Goal: Task Accomplishment & Management: Manage account settings

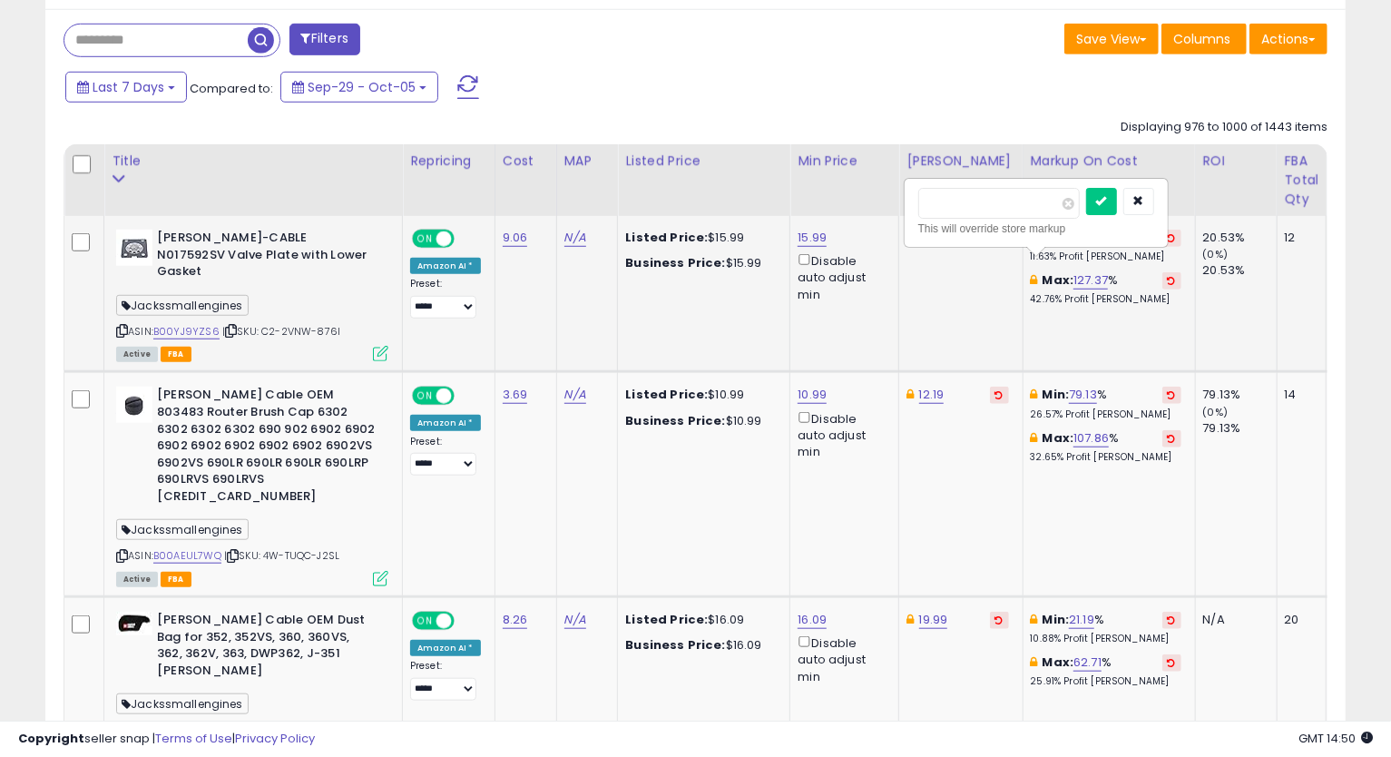
scroll to position [372, 753]
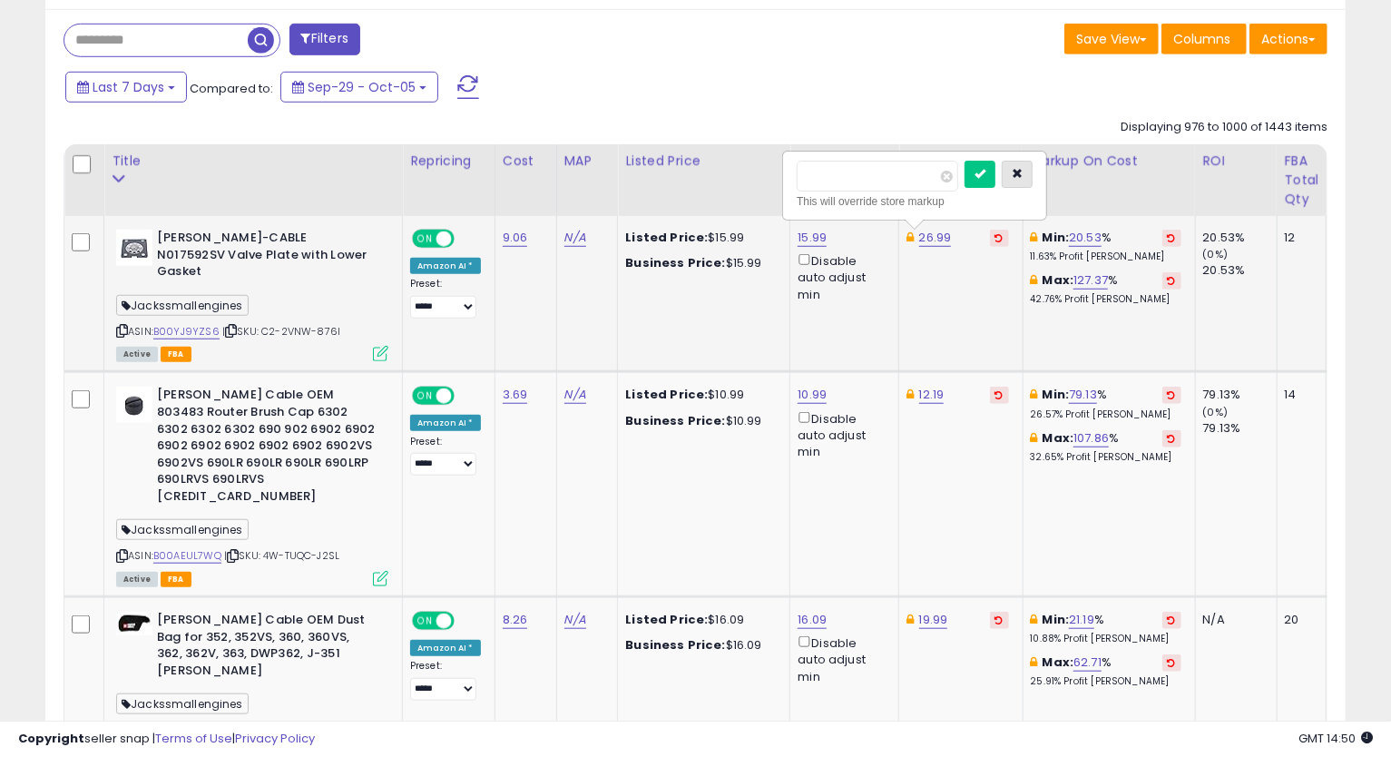
click at [1033, 172] on button "button" at bounding box center [1017, 174] width 31 height 27
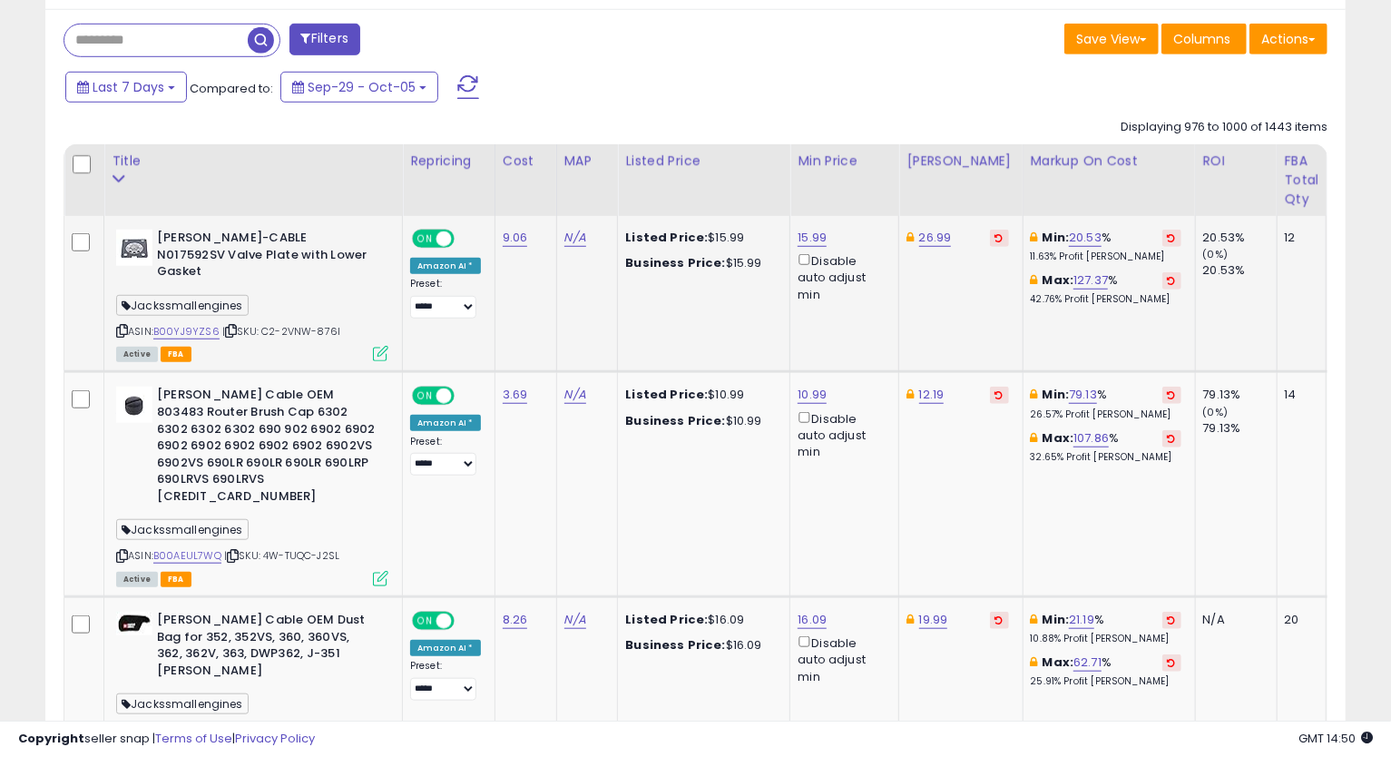
click at [123, 326] on icon at bounding box center [122, 331] width 12 height 10
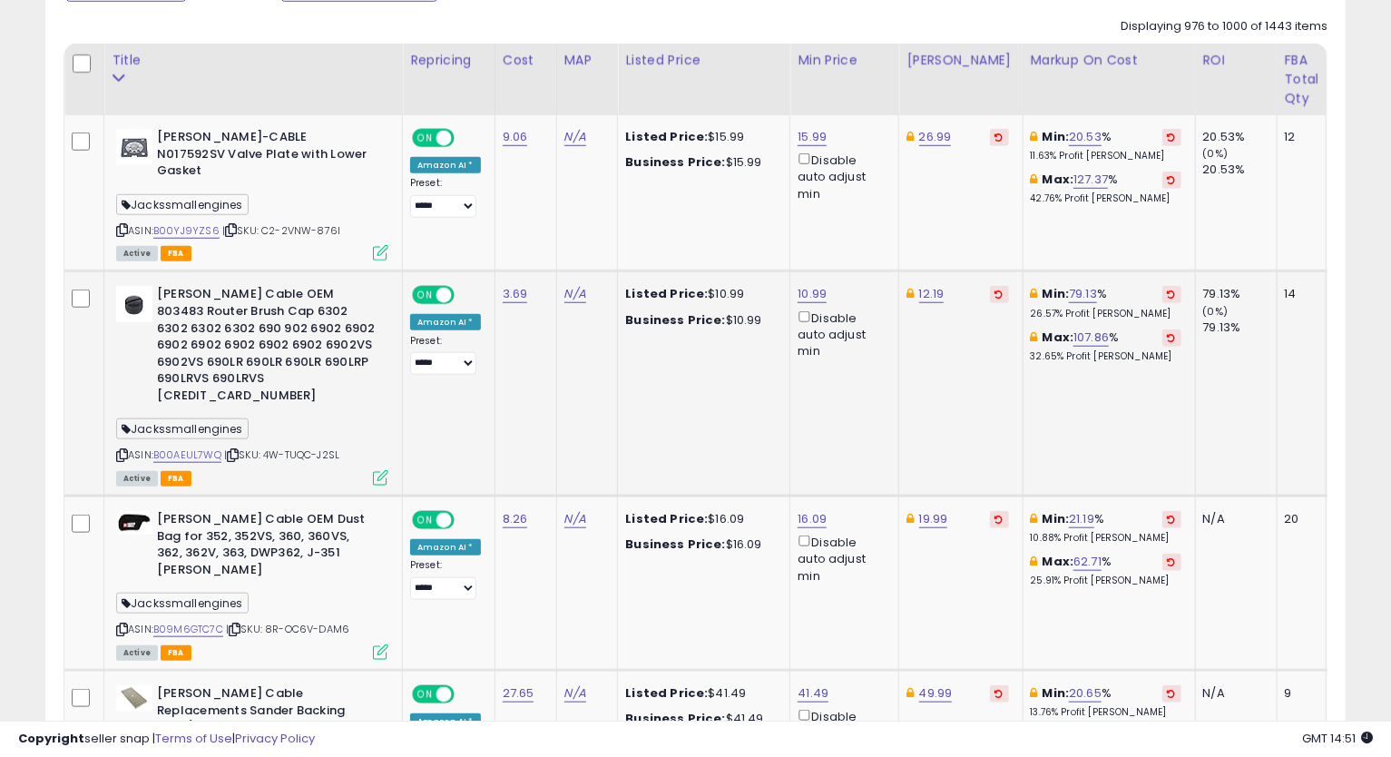
scroll to position [938, 0]
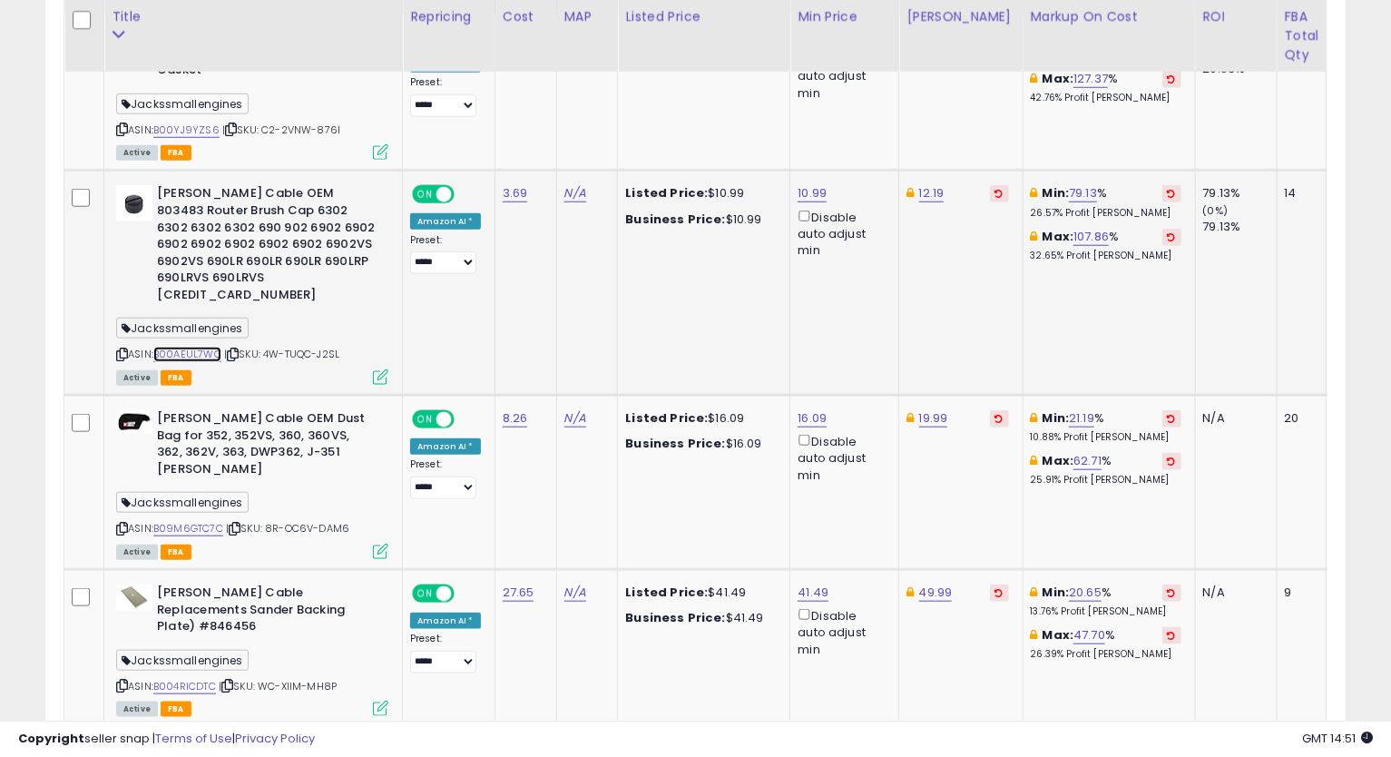
click at [201, 347] on link "B00AEUL7WQ" at bounding box center [187, 354] width 68 height 15
click at [117, 349] on icon at bounding box center [122, 354] width 12 height 10
click at [802, 184] on link "10.99" at bounding box center [812, 193] width 29 height 18
drag, startPoint x: 736, startPoint y: 111, endPoint x: 621, endPoint y: 151, distance: 122.0
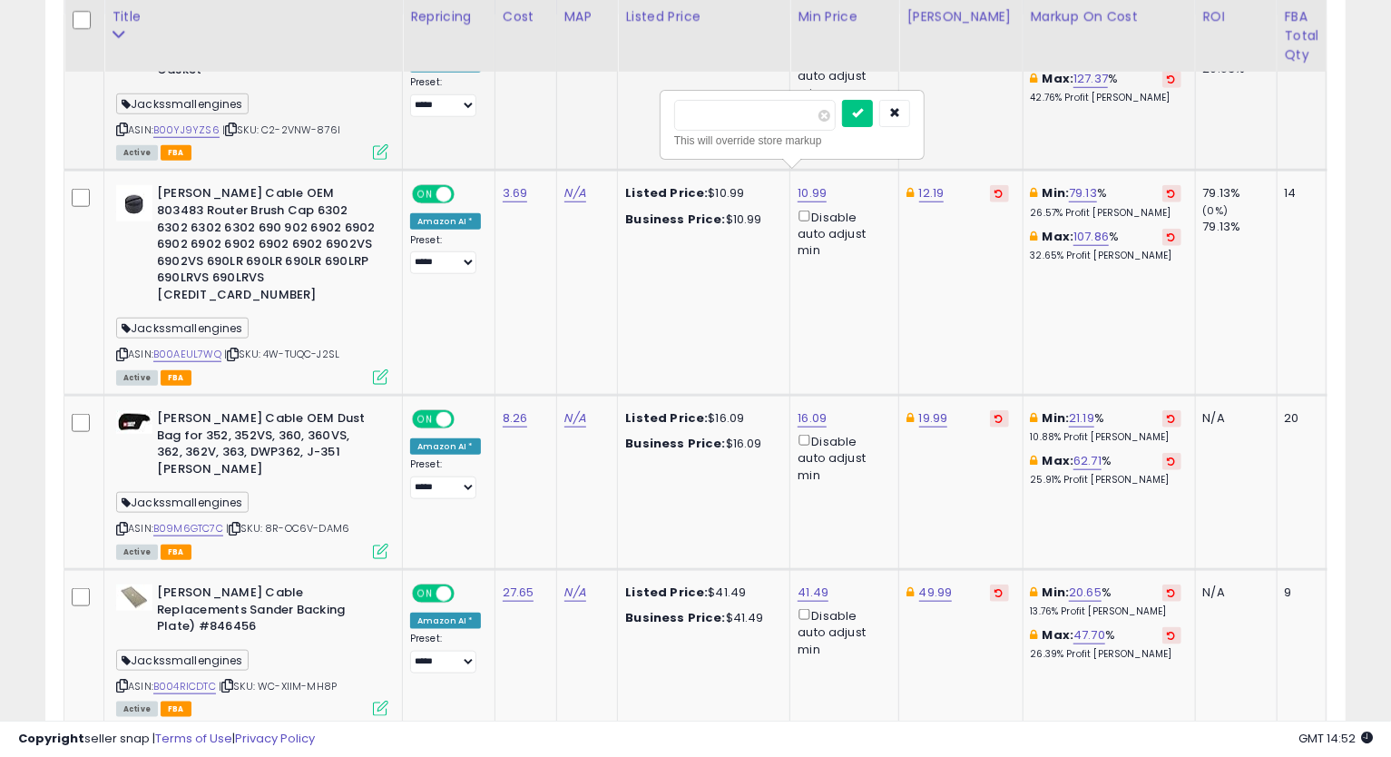
type input "*****"
click button "submit" at bounding box center [857, 113] width 31 height 27
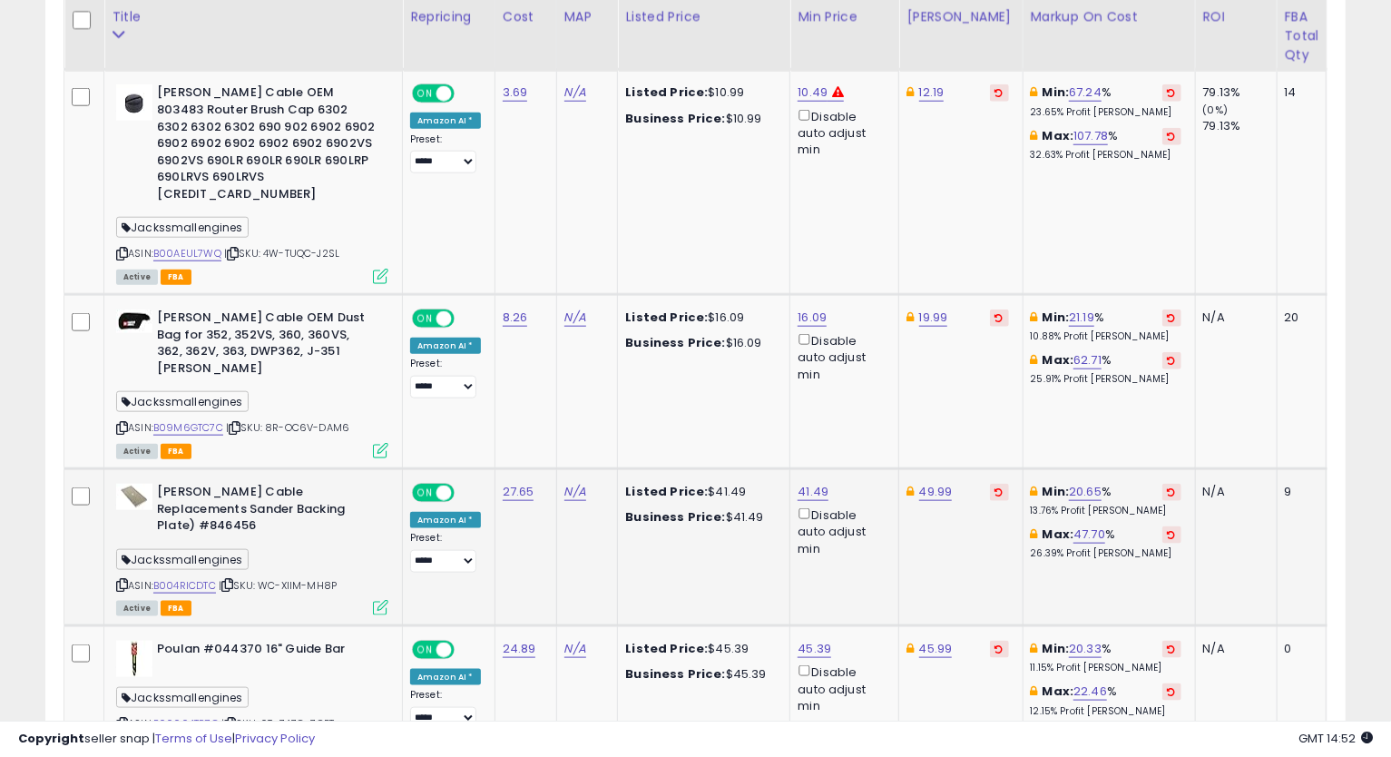
scroll to position [1140, 0]
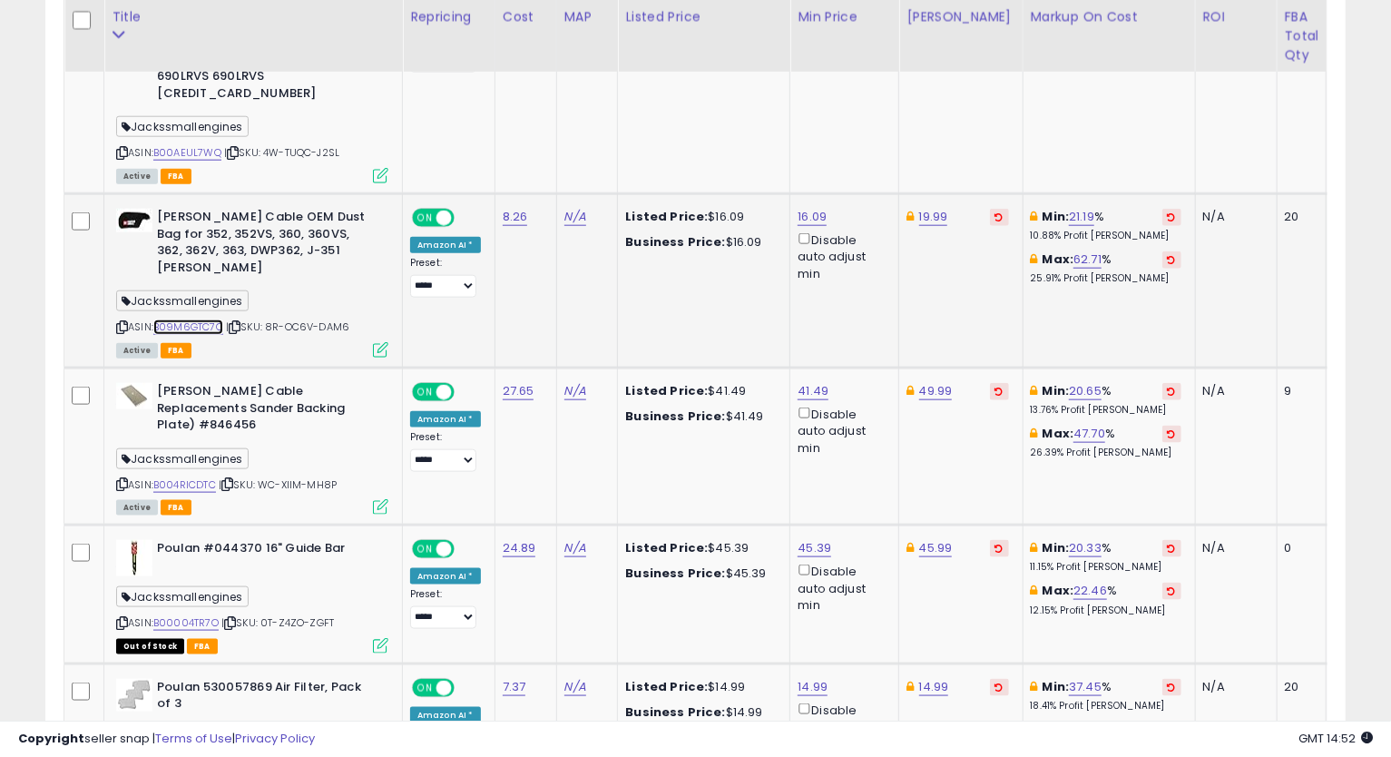
click at [181, 319] on link "B09M6GTC7C" at bounding box center [188, 326] width 70 height 15
click at [117, 322] on icon at bounding box center [122, 327] width 12 height 10
click at [799, 209] on div "16.09 Disable auto adjust min" at bounding box center [841, 246] width 87 height 74
click at [804, 208] on link "16.09" at bounding box center [812, 217] width 29 height 18
type input "*****"
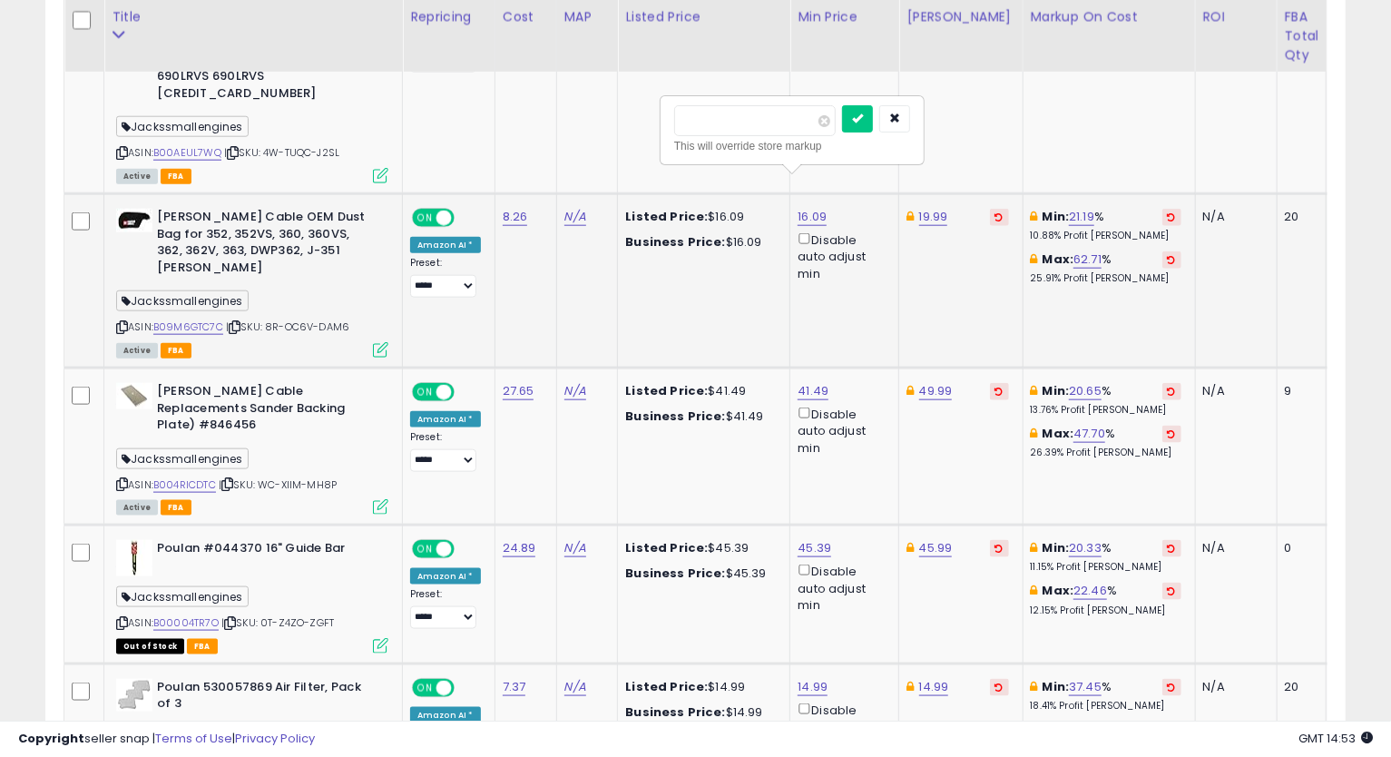
click button "submit" at bounding box center [857, 118] width 31 height 27
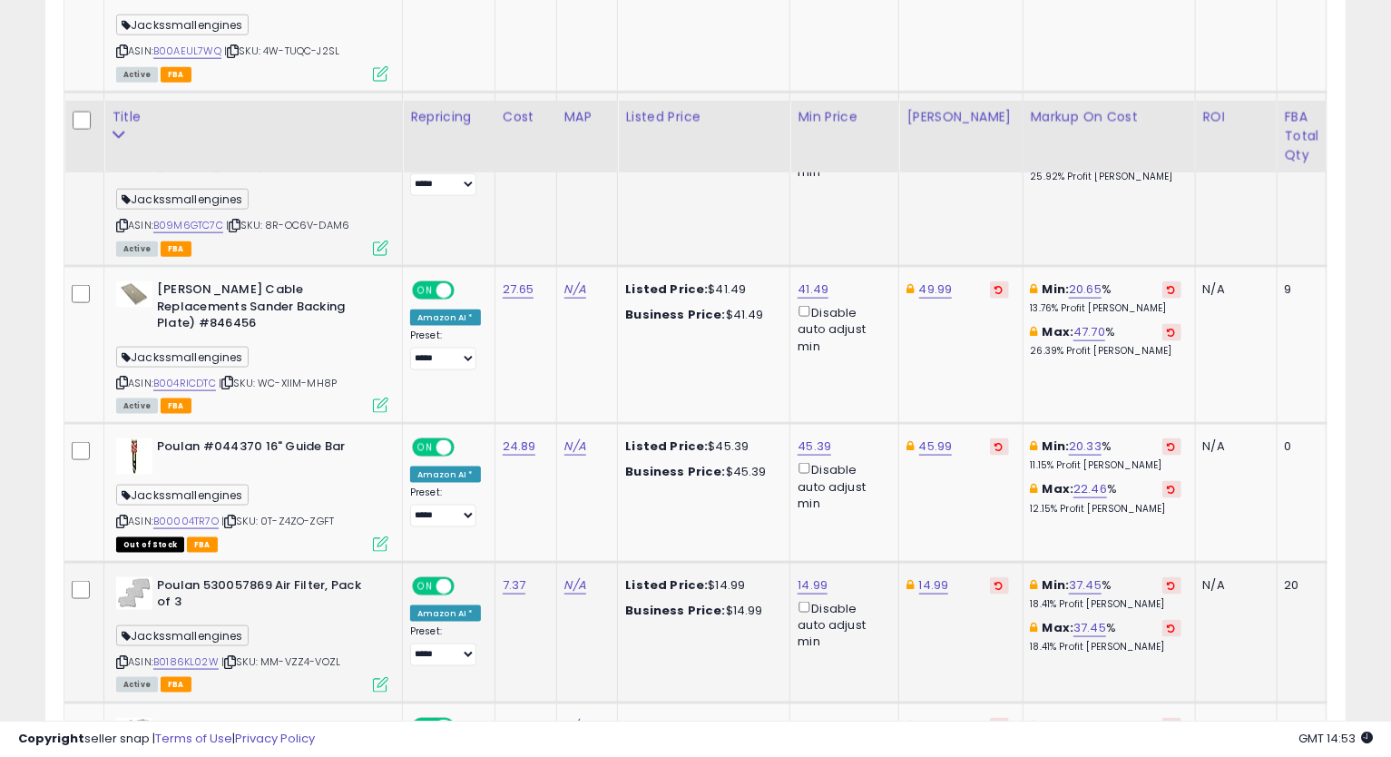
scroll to position [1342, 0]
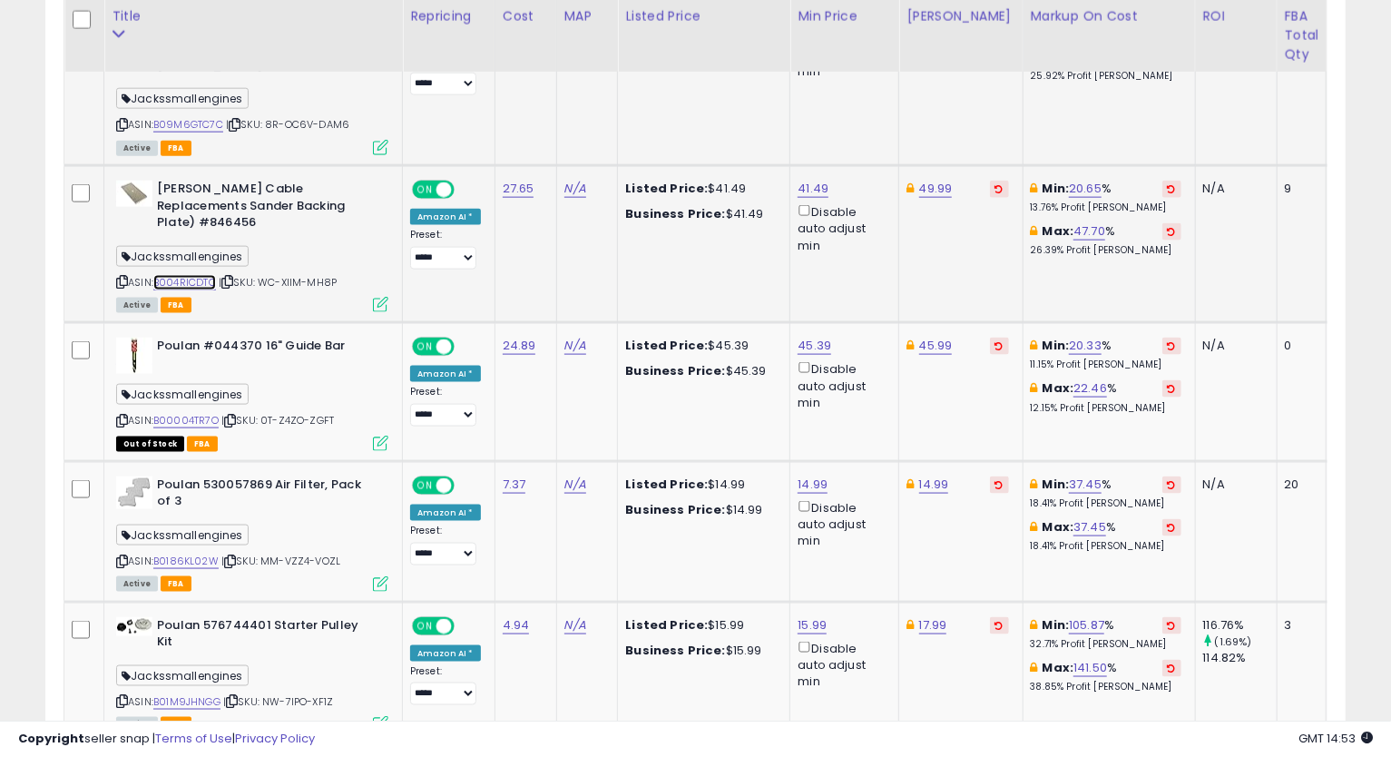
click at [200, 275] on link "B004RICDTC" at bounding box center [184, 282] width 63 height 15
click at [123, 277] on icon at bounding box center [122, 282] width 12 height 10
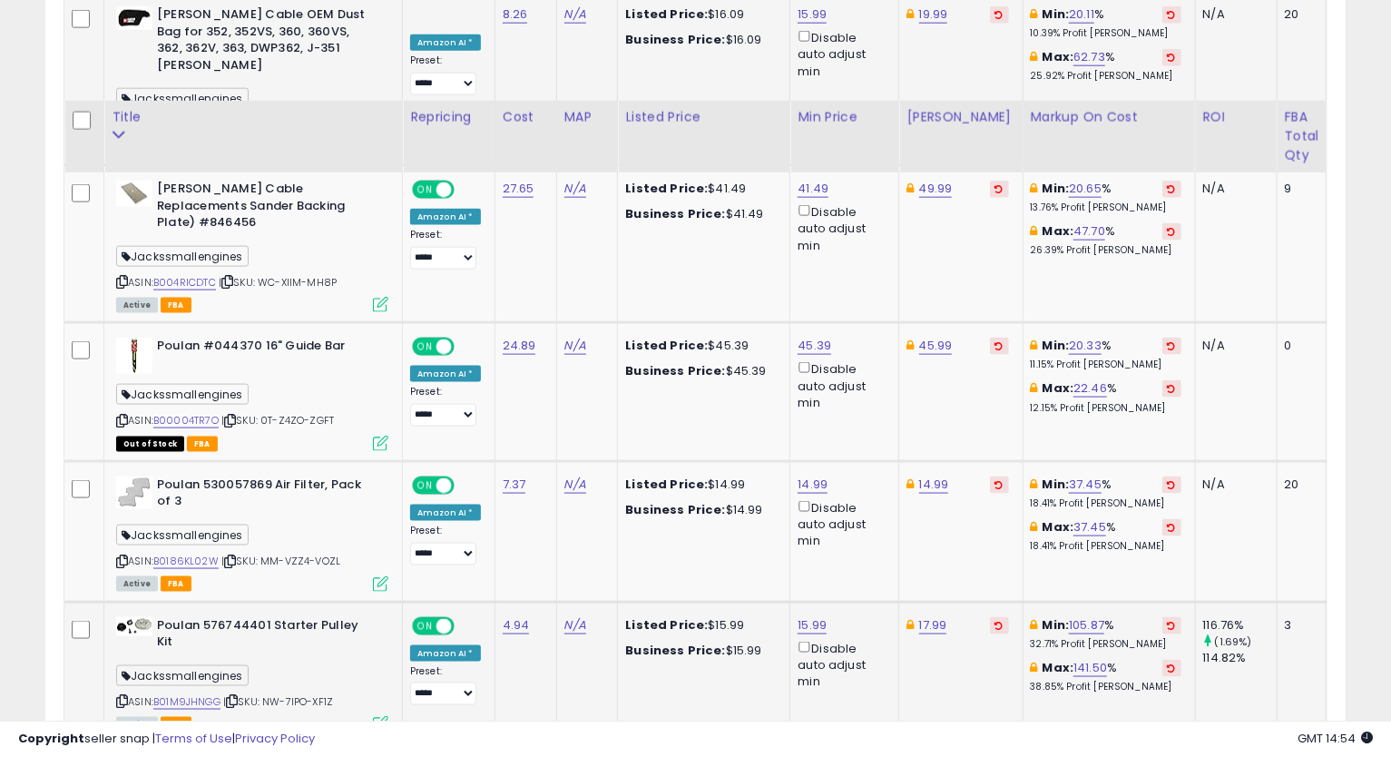
scroll to position [1443, 0]
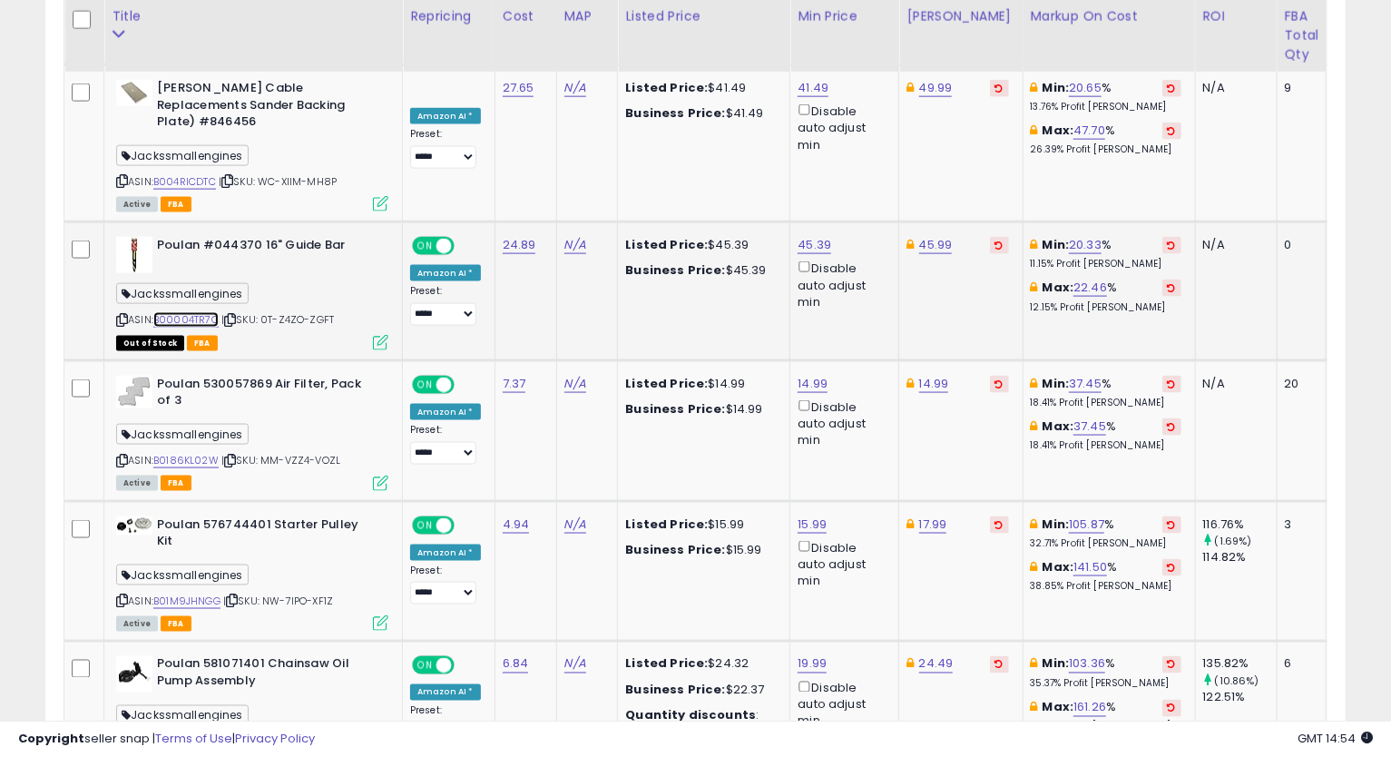
click at [201, 312] on link "B00004TR7O" at bounding box center [185, 319] width 65 height 15
click at [809, 236] on link "45.39" at bounding box center [815, 245] width 34 height 18
drag, startPoint x: 755, startPoint y: 114, endPoint x: 609, endPoint y: 173, distance: 157.6
type input "*****"
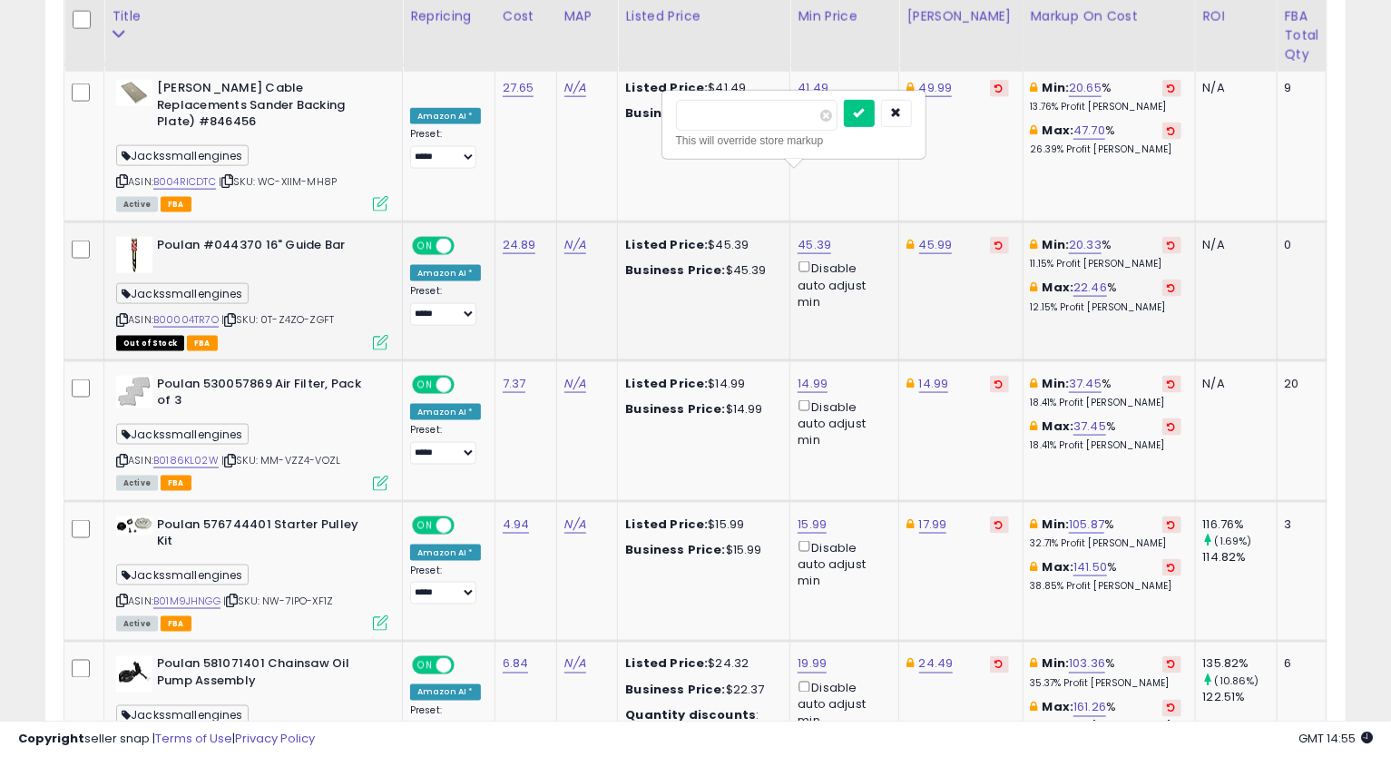
click button "submit" at bounding box center [859, 113] width 31 height 27
click at [939, 236] on link "45.99" at bounding box center [936, 245] width 34 height 18
click at [820, 121] on input "*****" at bounding box center [878, 115] width 162 height 31
type input "*****"
click button "submit" at bounding box center [980, 113] width 31 height 27
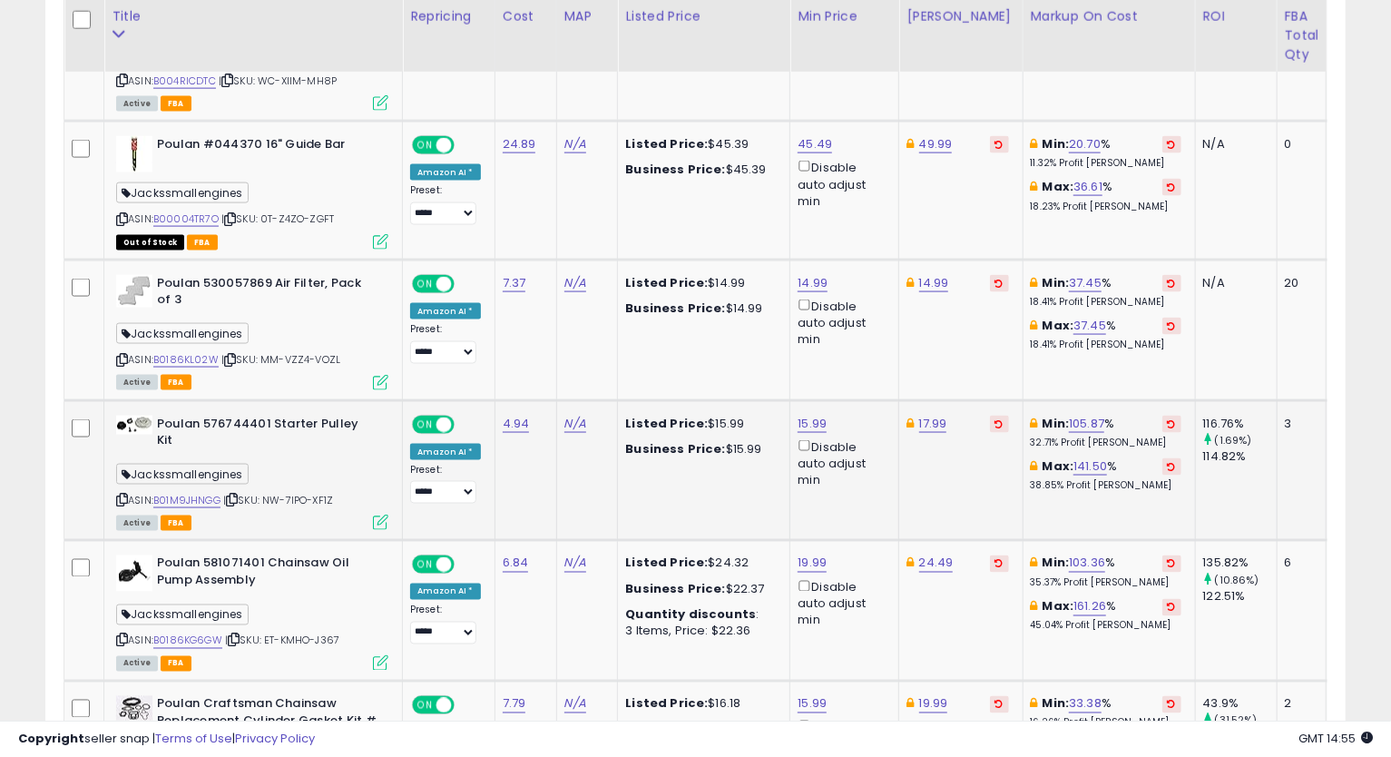
scroll to position [1644, 0]
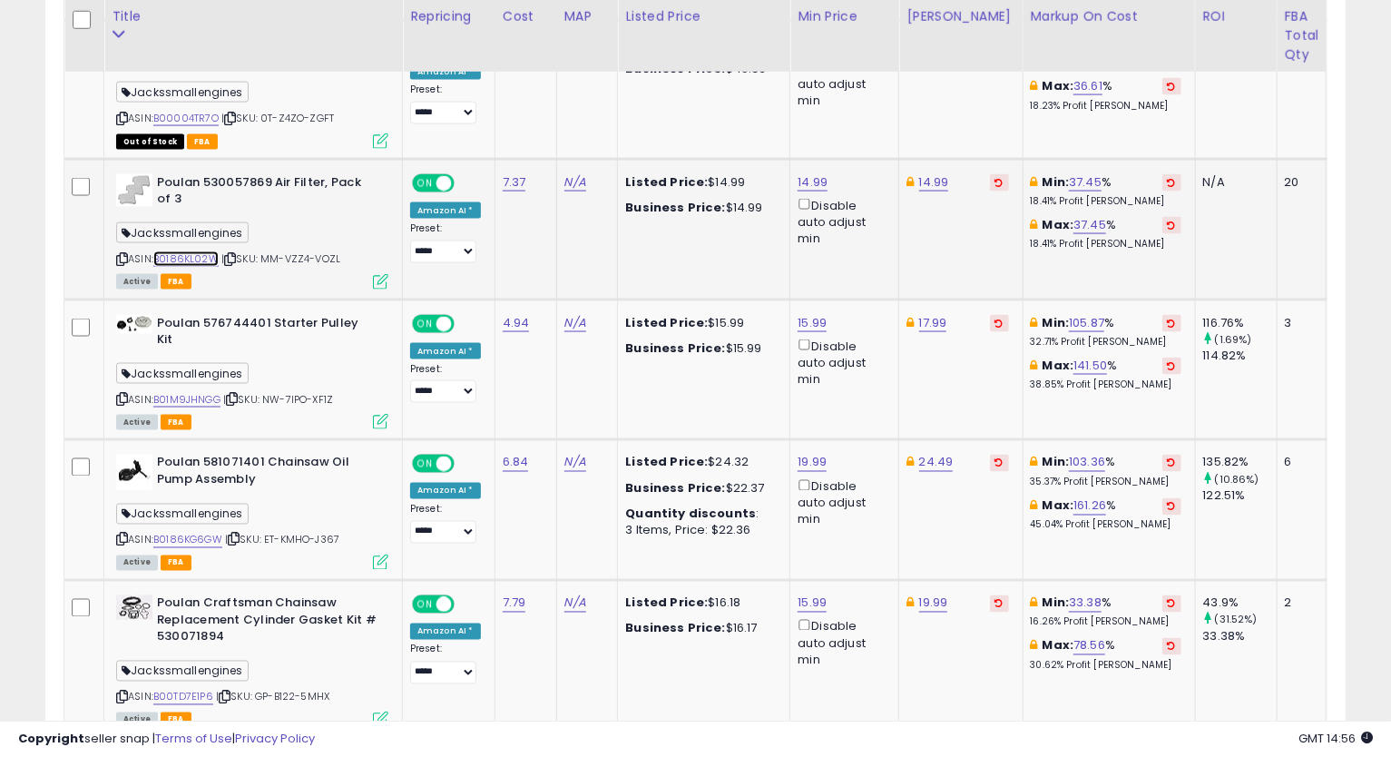
click at [201, 251] on link "B0186KL02W" at bounding box center [185, 258] width 65 height 15
click at [122, 254] on icon at bounding box center [122, 259] width 12 height 10
click at [809, 173] on link "14.99" at bounding box center [813, 182] width 30 height 18
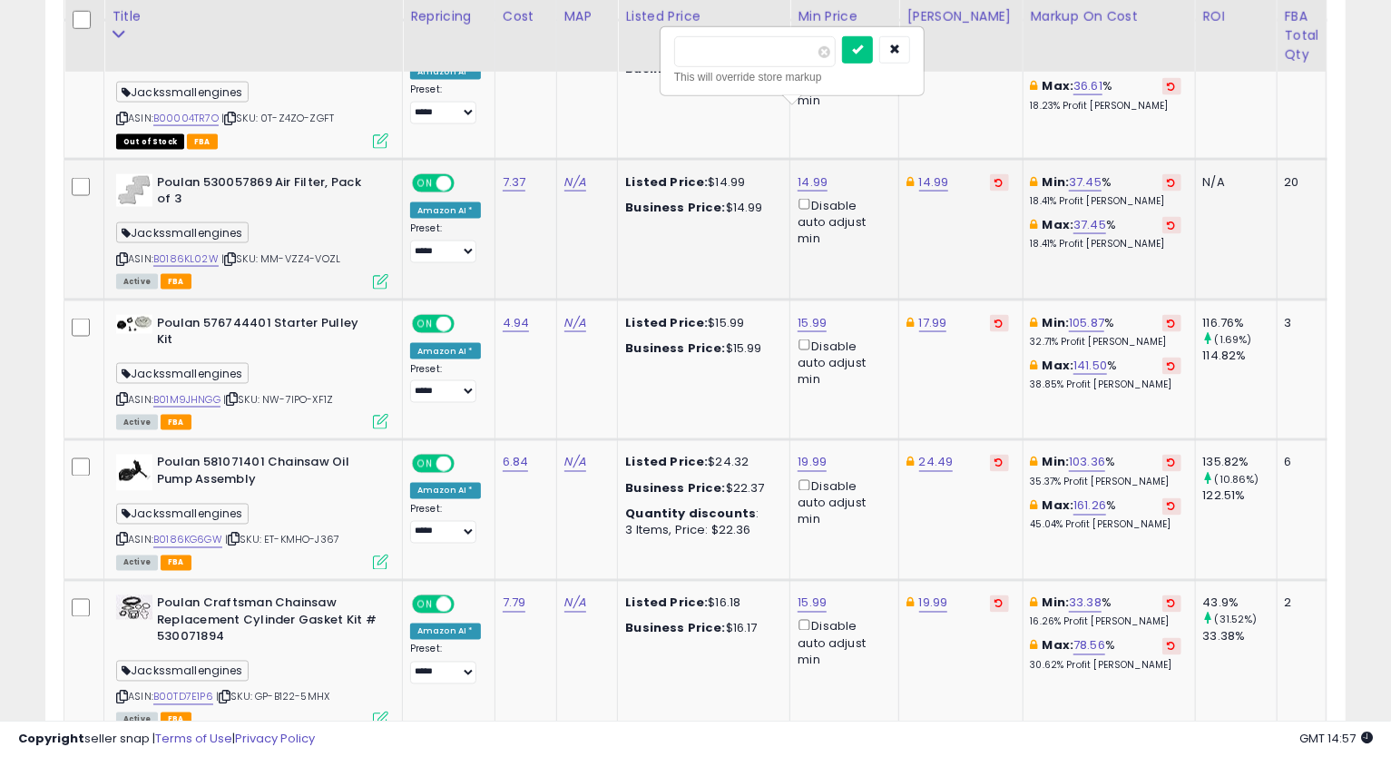
type input "*****"
click button "submit" at bounding box center [857, 49] width 31 height 27
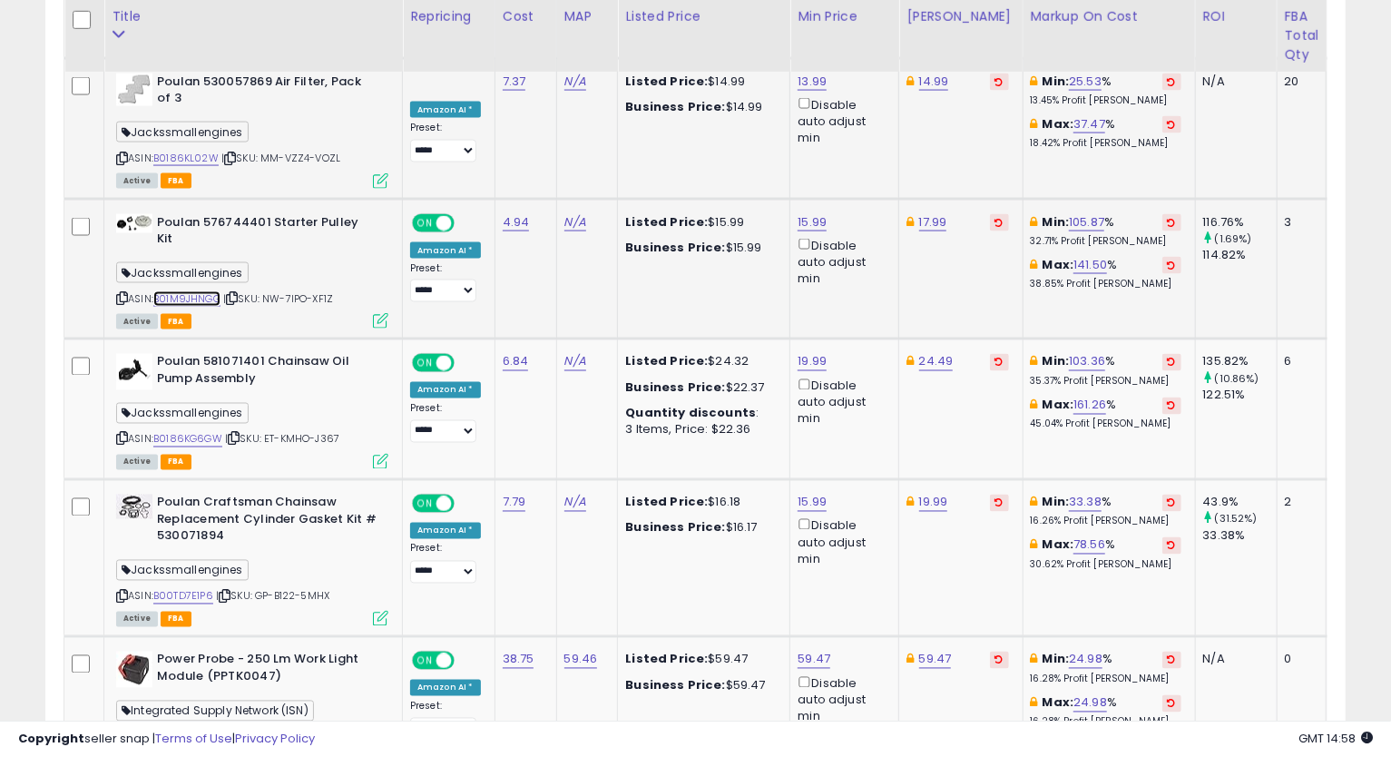
click at [191, 291] on link "B01M9JHNGG" at bounding box center [186, 298] width 67 height 15
click at [126, 293] on icon at bounding box center [122, 298] width 12 height 10
click at [118, 263] on div "Jackssmallengines" at bounding box center [252, 275] width 272 height 25
click at [123, 293] on icon at bounding box center [122, 298] width 12 height 10
click at [927, 213] on link "17.99" at bounding box center [933, 222] width 28 height 18
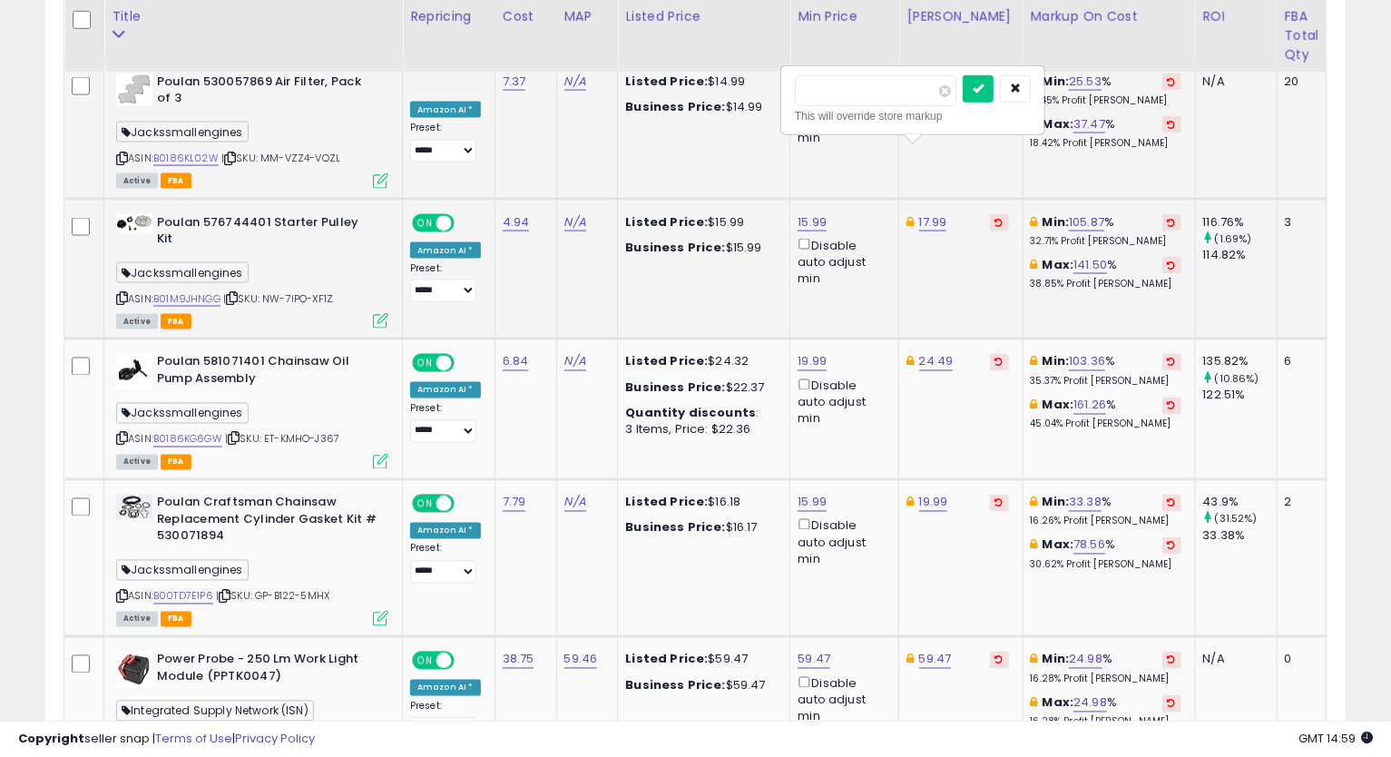
type input "*****"
click button "submit" at bounding box center [978, 88] width 31 height 27
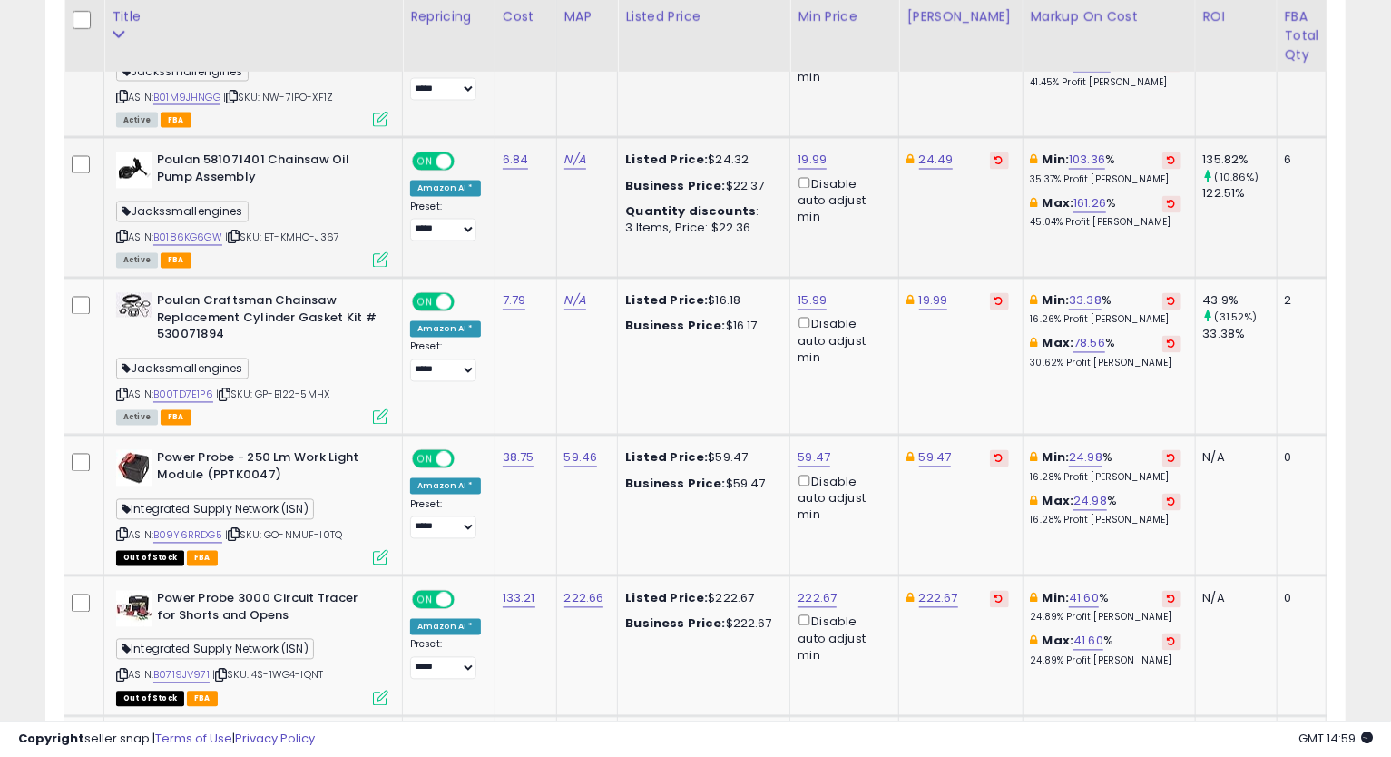
scroll to position [1846, 0]
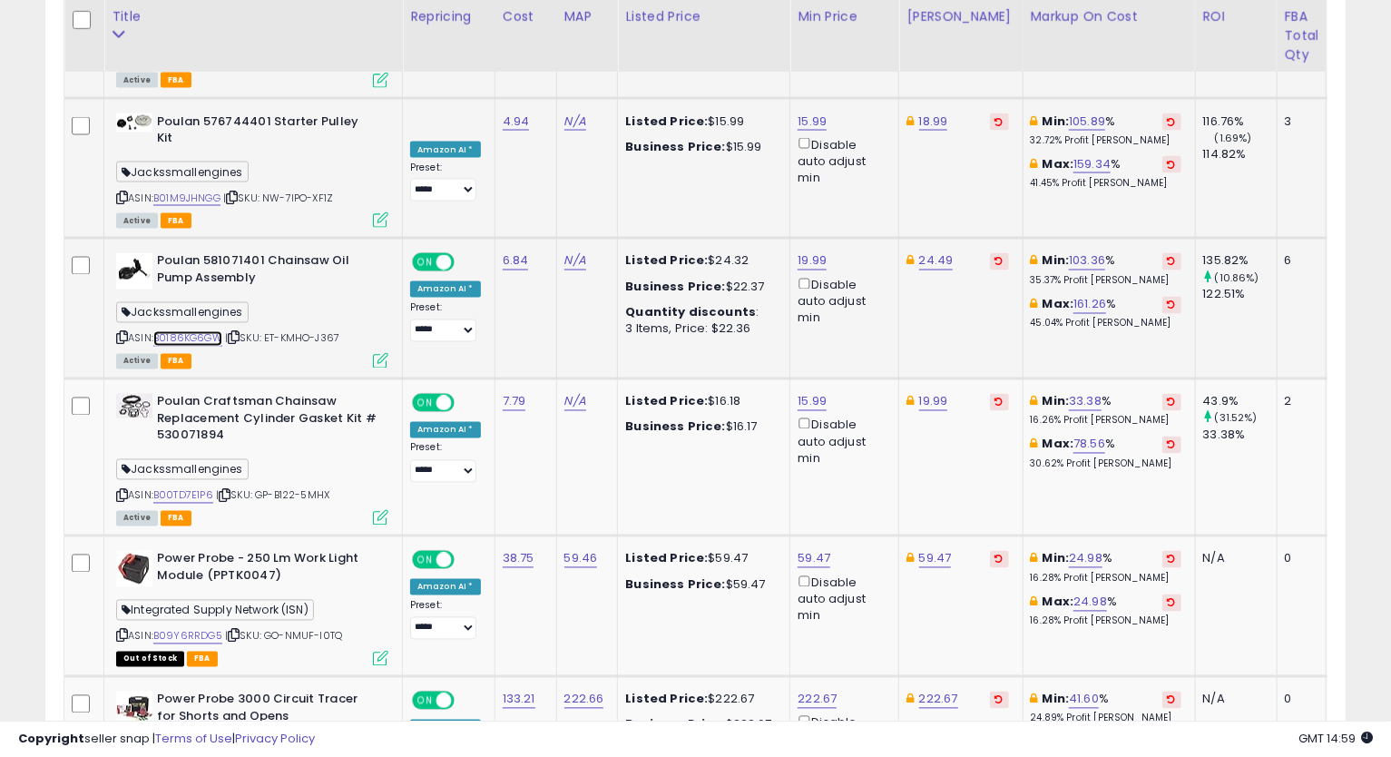
click at [200, 331] on link "B0186KG6GW" at bounding box center [187, 338] width 69 height 15
click at [938, 252] on link "24.49" at bounding box center [936, 261] width 34 height 18
type input "*****"
click button "submit" at bounding box center [980, 111] width 31 height 27
click at [808, 252] on link "19.99" at bounding box center [812, 261] width 29 height 18
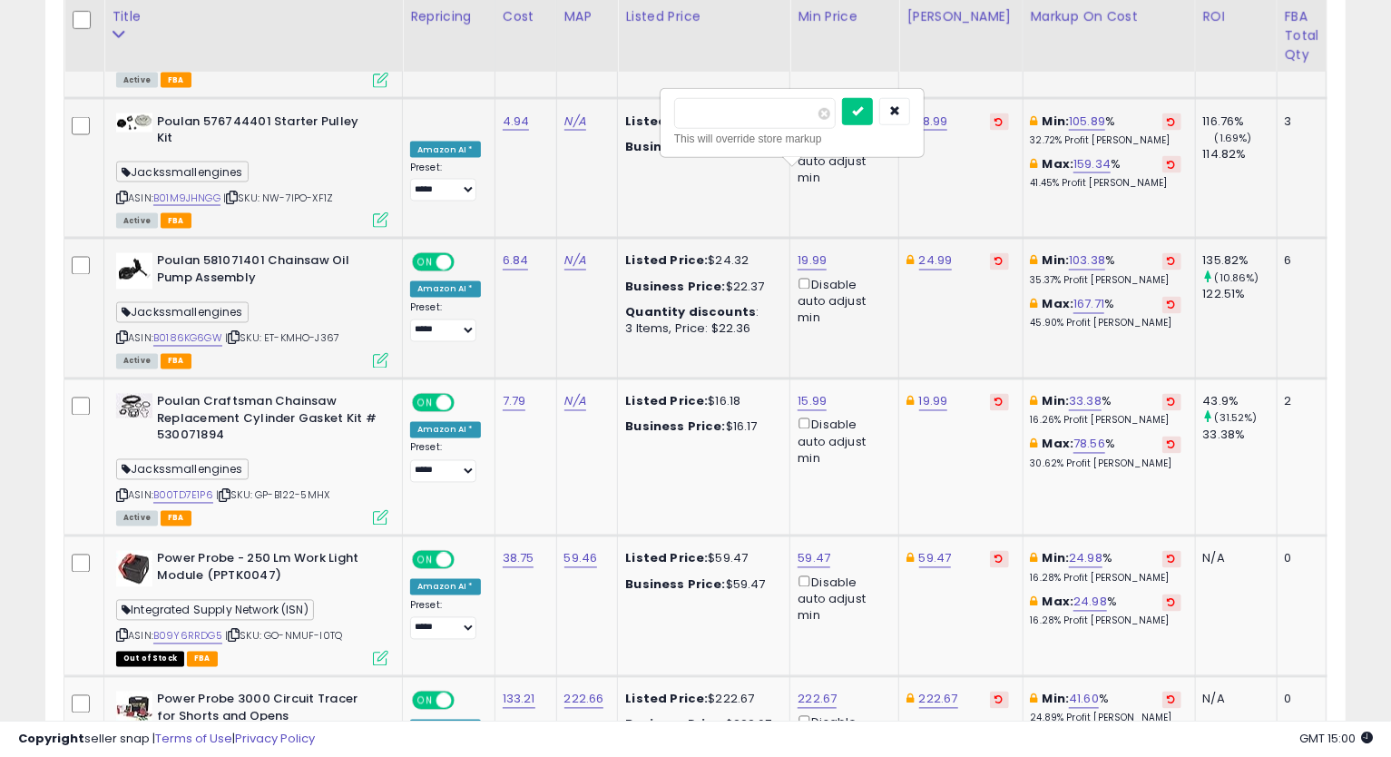
type input "*****"
click button "submit" at bounding box center [857, 111] width 31 height 27
click at [123, 333] on icon at bounding box center [122, 338] width 12 height 10
click at [806, 252] on link "18.99" at bounding box center [812, 261] width 29 height 18
type input "*****"
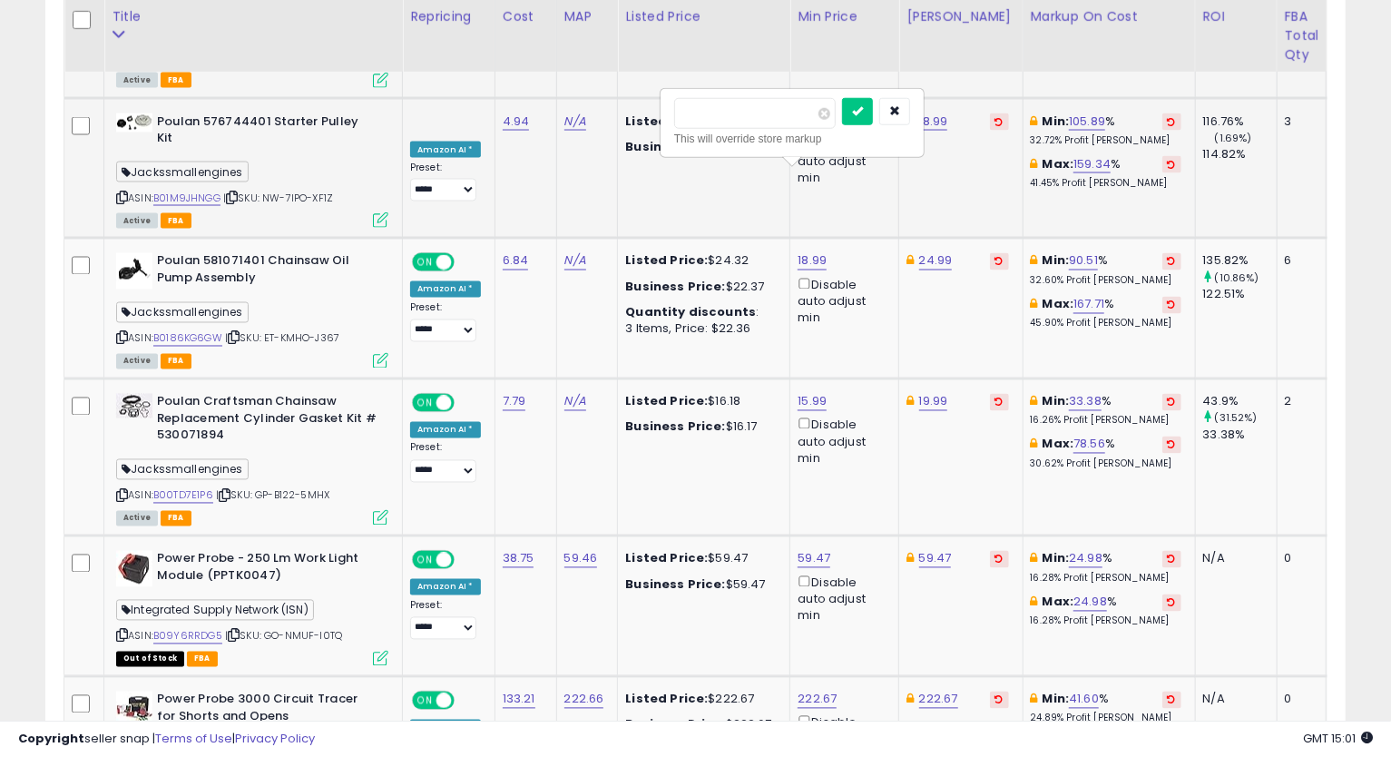
click button "submit" at bounding box center [857, 111] width 31 height 27
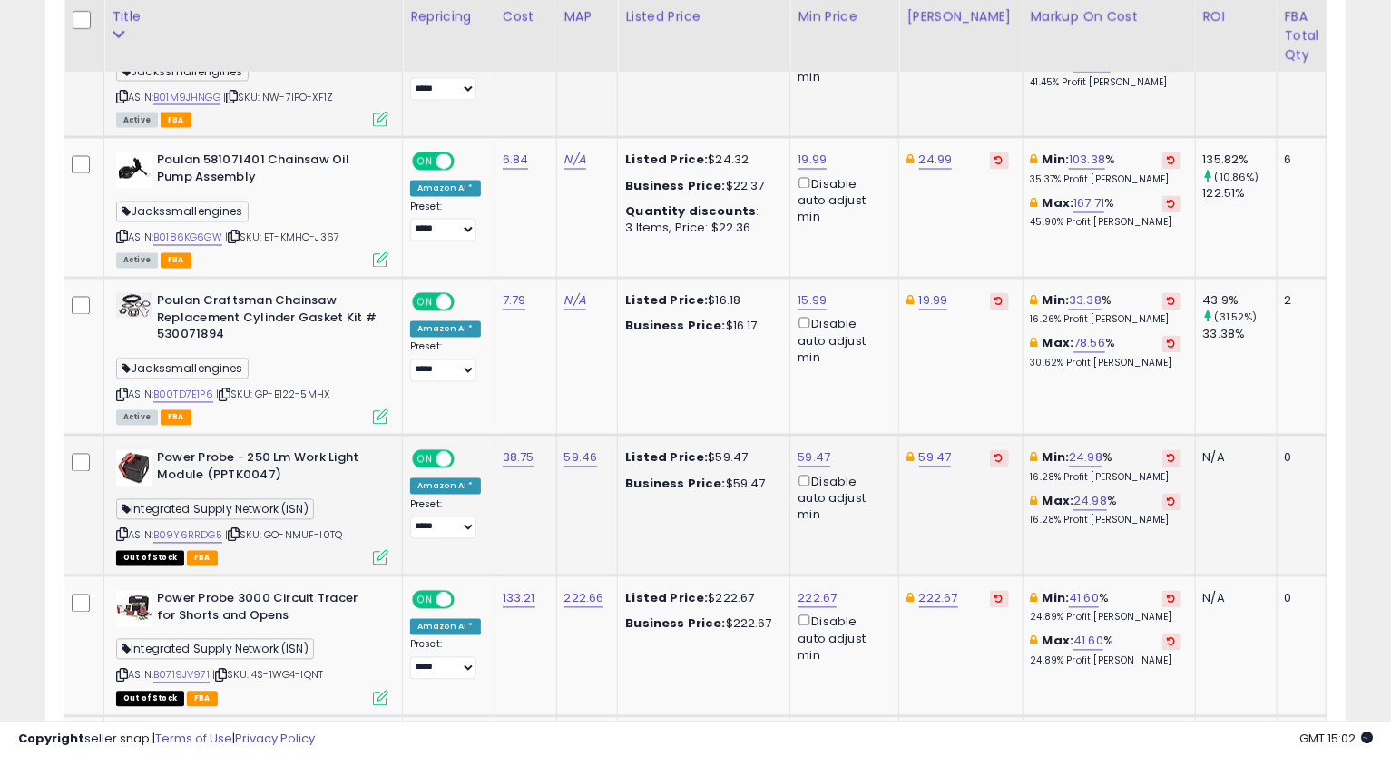
scroll to position [2047, 0]
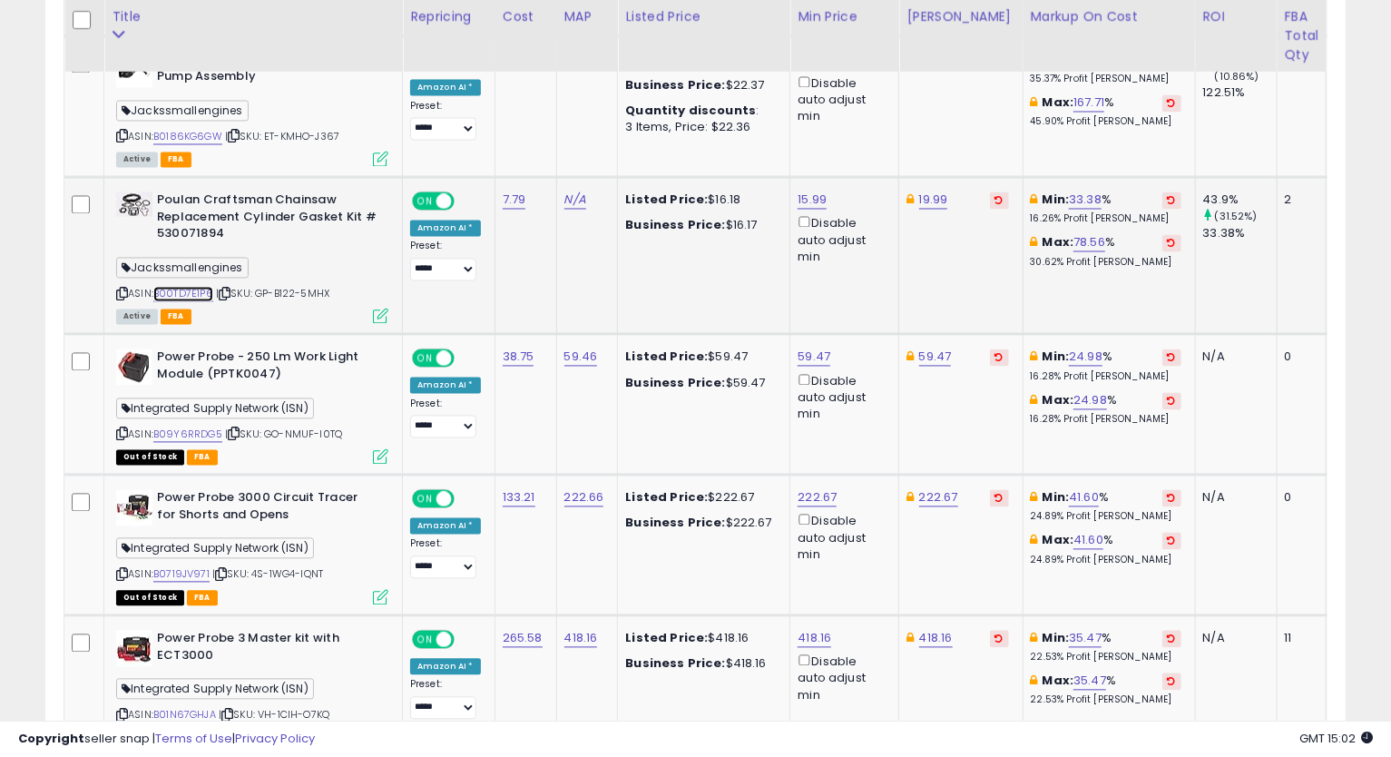
click at [191, 287] on link "B00TD7E1P6" at bounding box center [183, 294] width 60 height 15
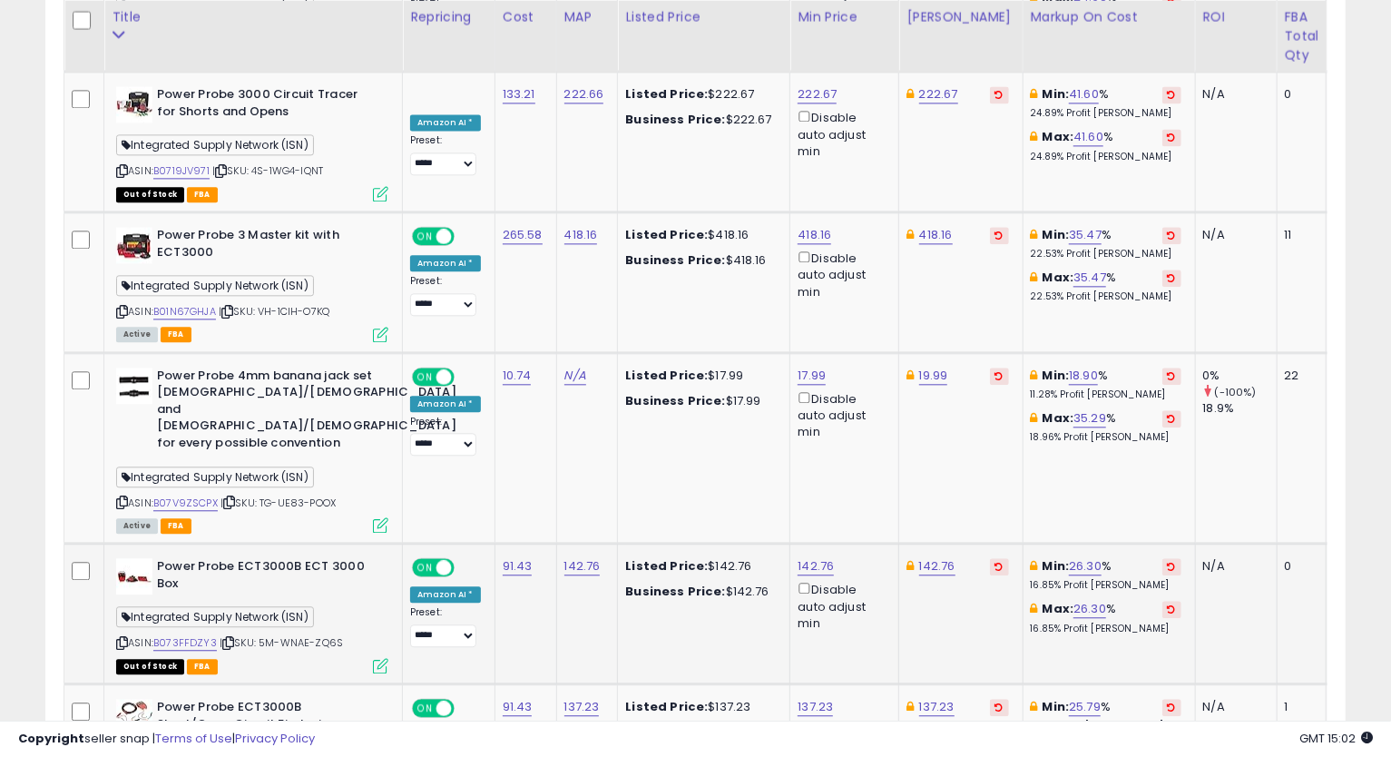
scroll to position [2552, 0]
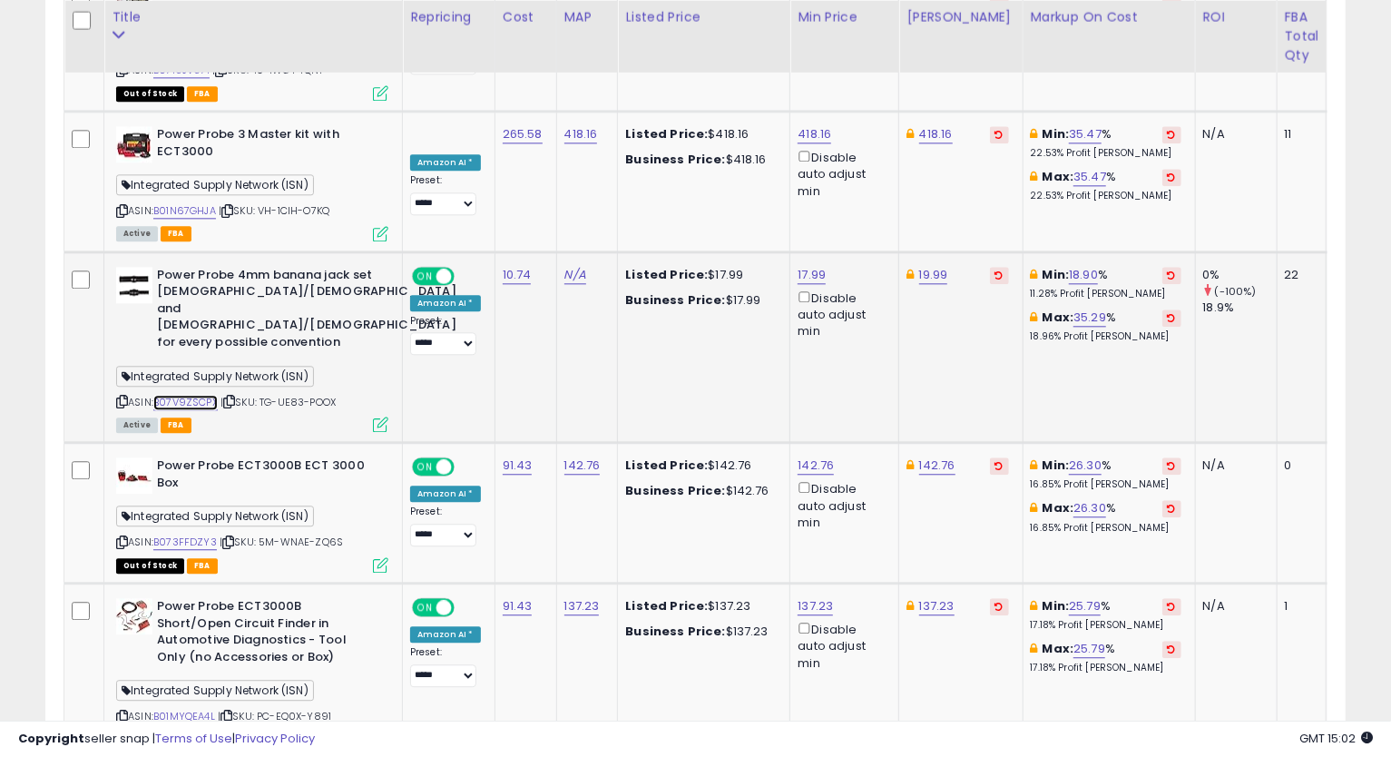
click at [182, 395] on link "B07V9ZSCPX" at bounding box center [185, 402] width 64 height 15
click at [122, 397] on icon at bounding box center [122, 402] width 12 height 10
click at [809, 266] on link "17.99" at bounding box center [812, 275] width 28 height 18
type input "*****"
click button "submit" at bounding box center [856, 123] width 31 height 27
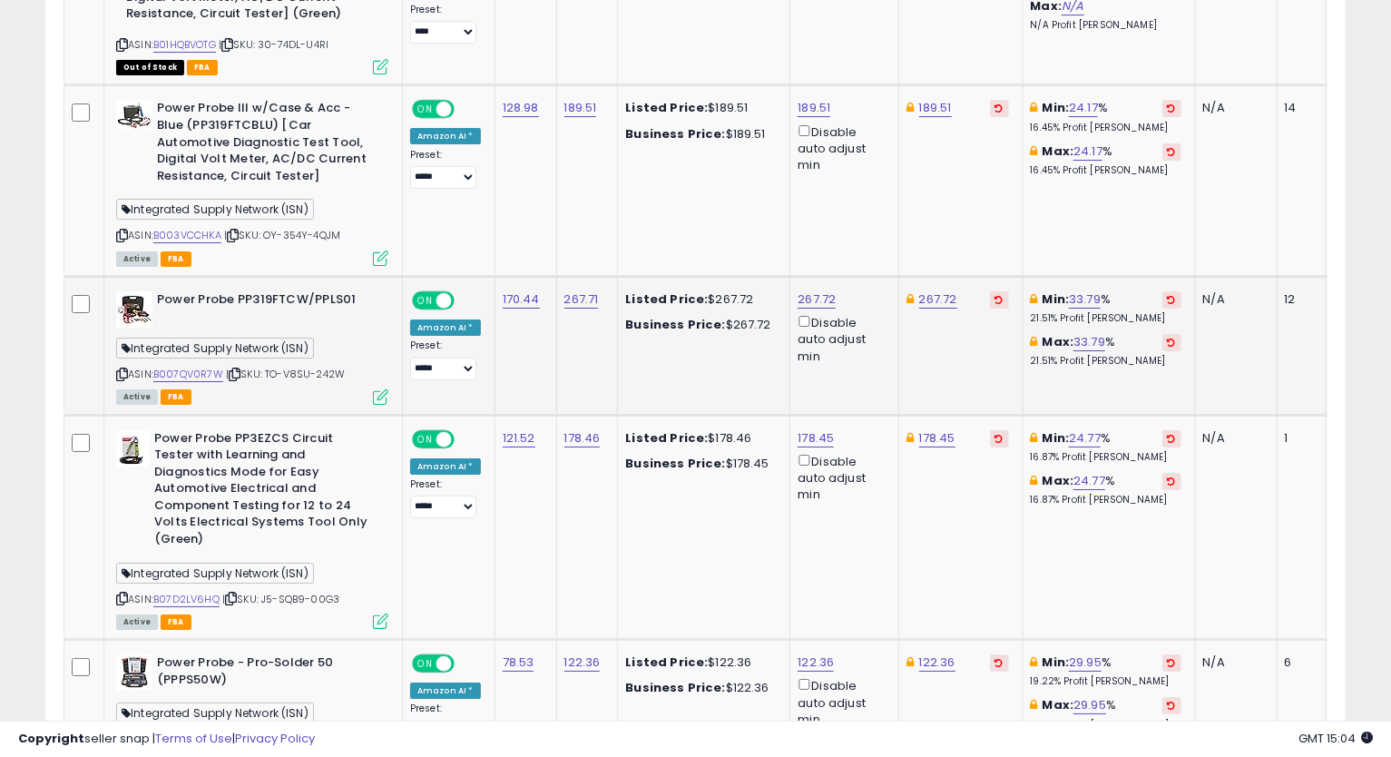
scroll to position [4266, 0]
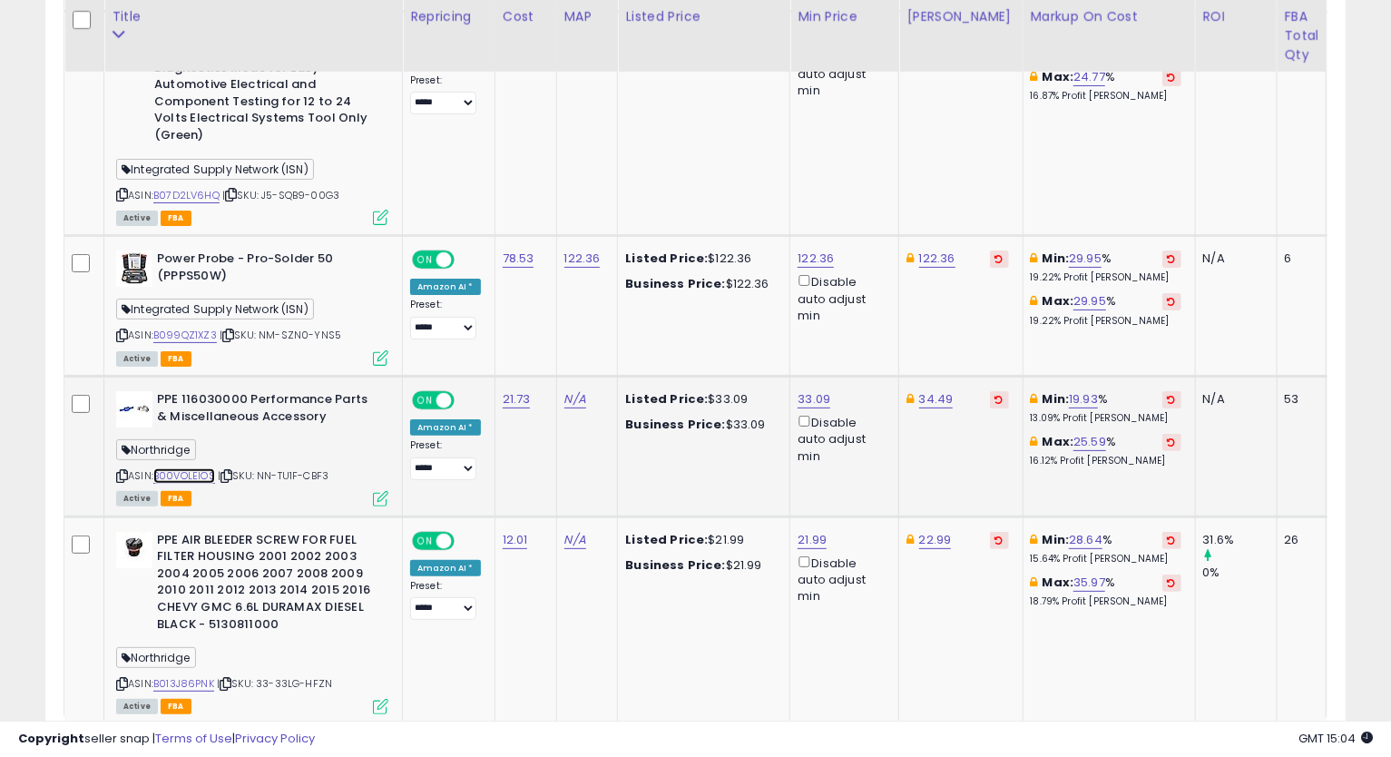
click at [178, 468] on link "B00VOLEIOS" at bounding box center [184, 475] width 62 height 15
click at [123, 471] on icon at bounding box center [122, 476] width 12 height 10
click at [800, 390] on link "33.09" at bounding box center [814, 399] width 33 height 18
type input "*****"
click button "submit" at bounding box center [858, 194] width 31 height 27
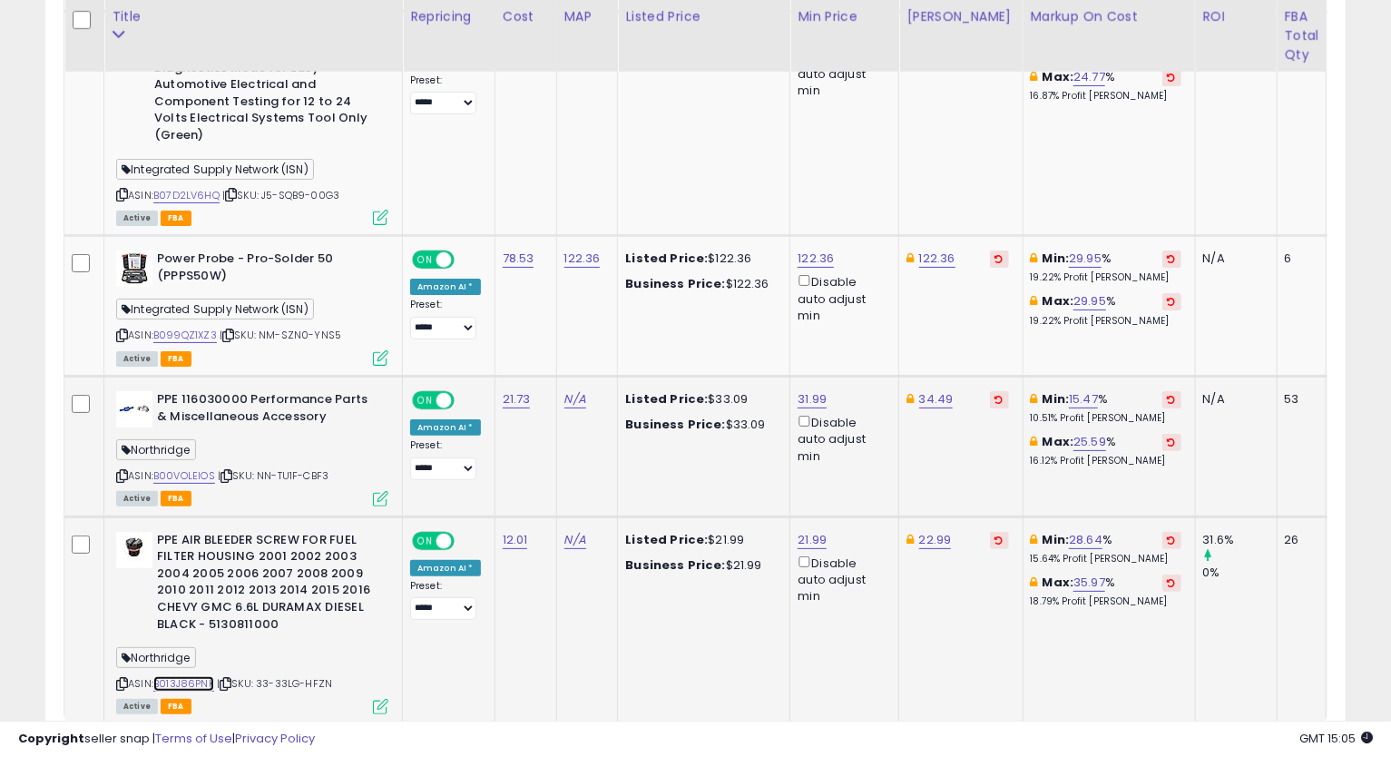
click at [196, 676] on link "B013J86PNK" at bounding box center [183, 683] width 61 height 15
click at [117, 679] on icon at bounding box center [122, 684] width 12 height 10
click at [1207, 744] on link "41" at bounding box center [1208, 759] width 36 height 31
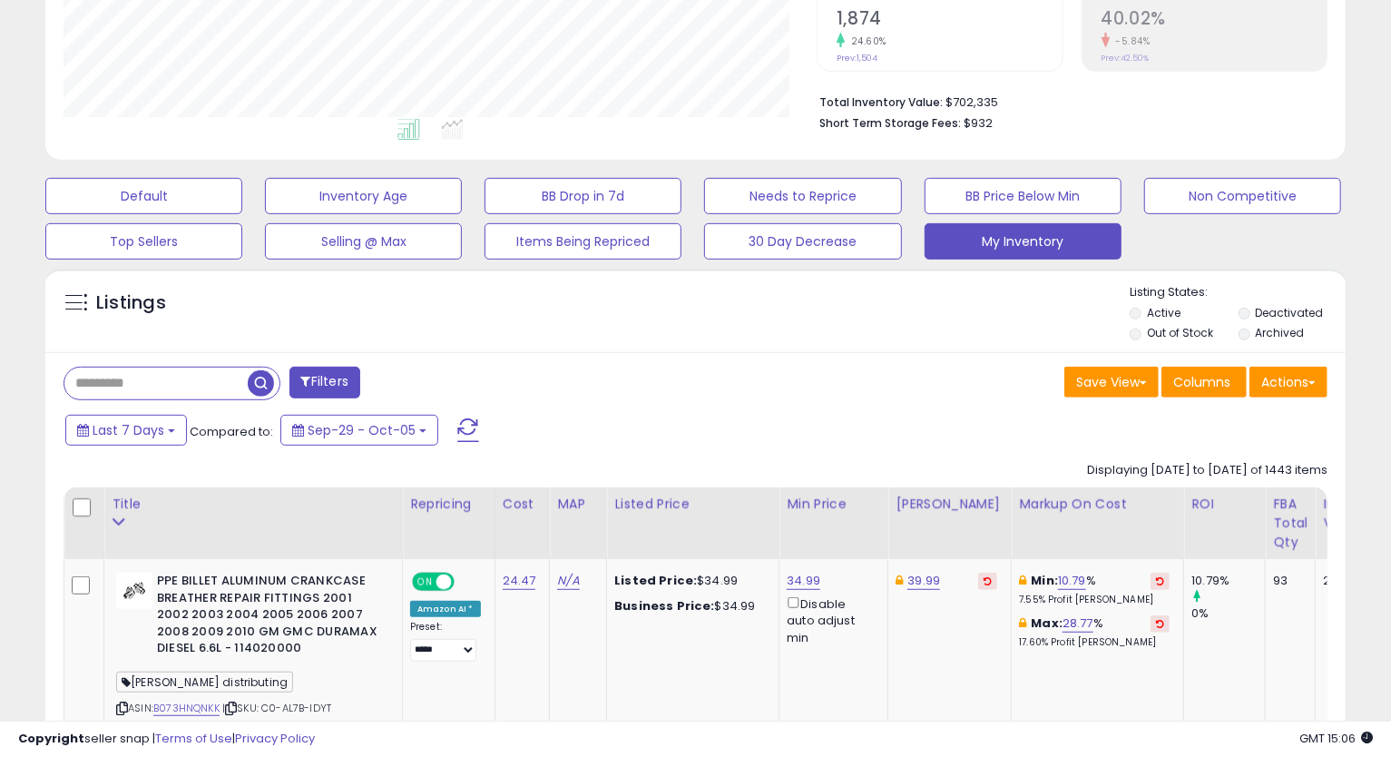
scroll to position [595, 0]
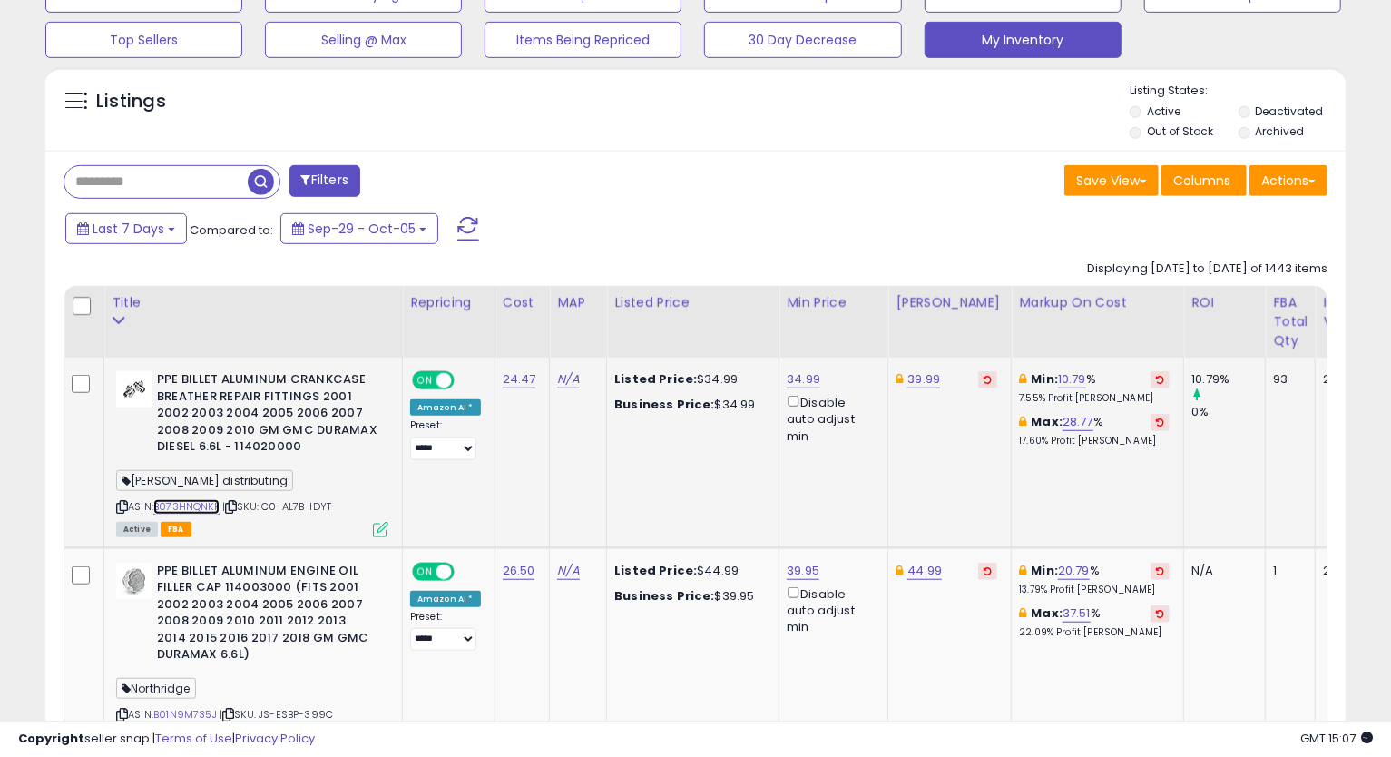
click at [196, 510] on link "B073HNQNKK" at bounding box center [186, 506] width 66 height 15
click at [122, 503] on icon at bounding box center [122, 507] width 12 height 10
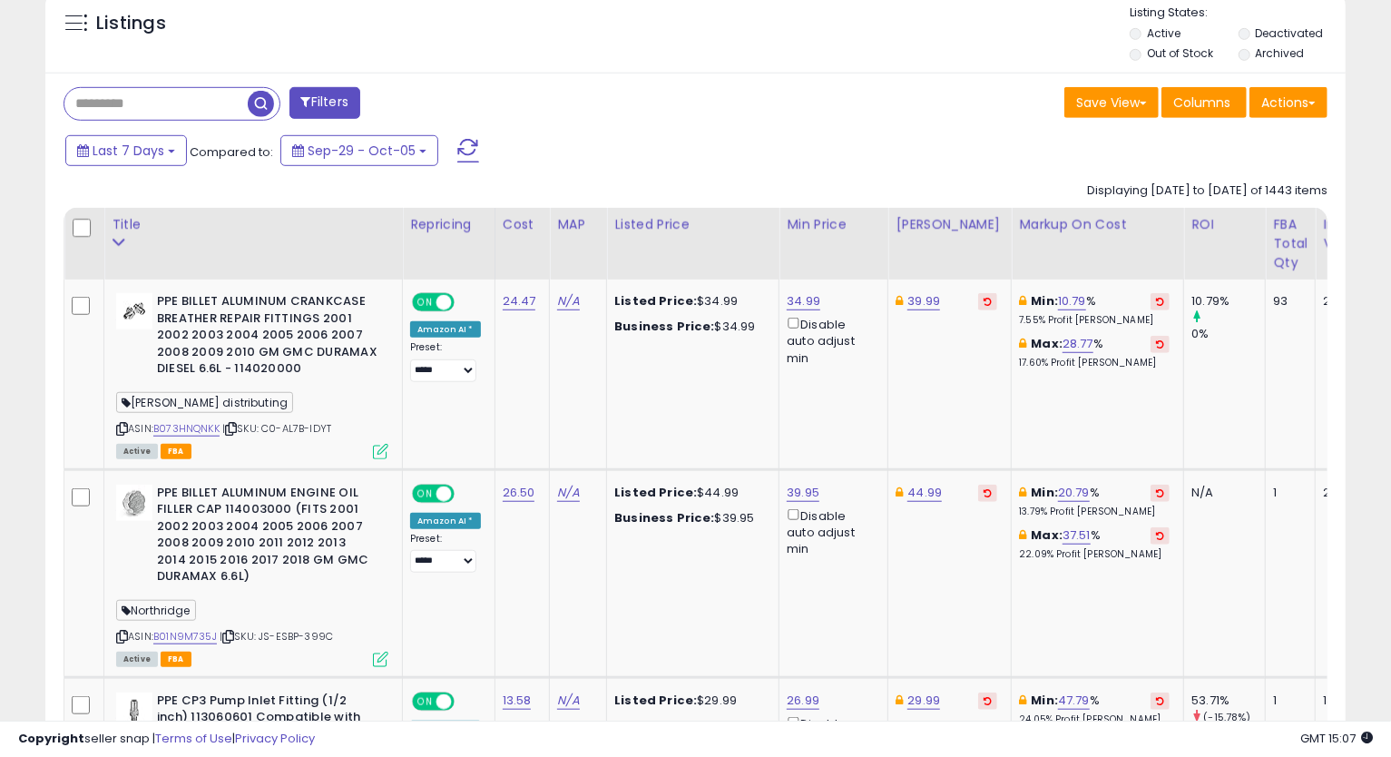
scroll to position [780, 0]
